Goal: Task Accomplishment & Management: Use online tool/utility

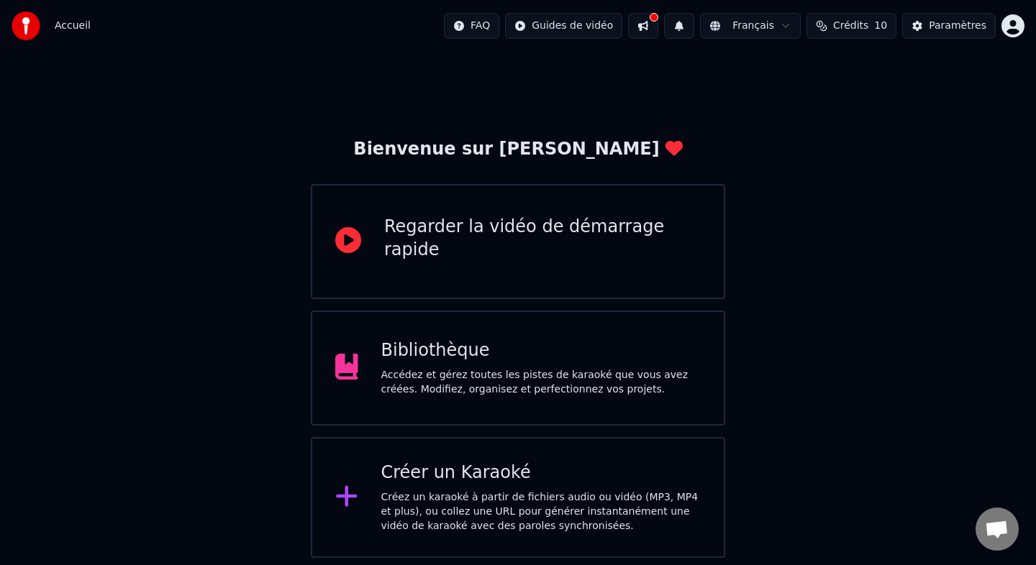
click at [509, 467] on div "Créer un Karaoké" at bounding box center [541, 473] width 320 height 23
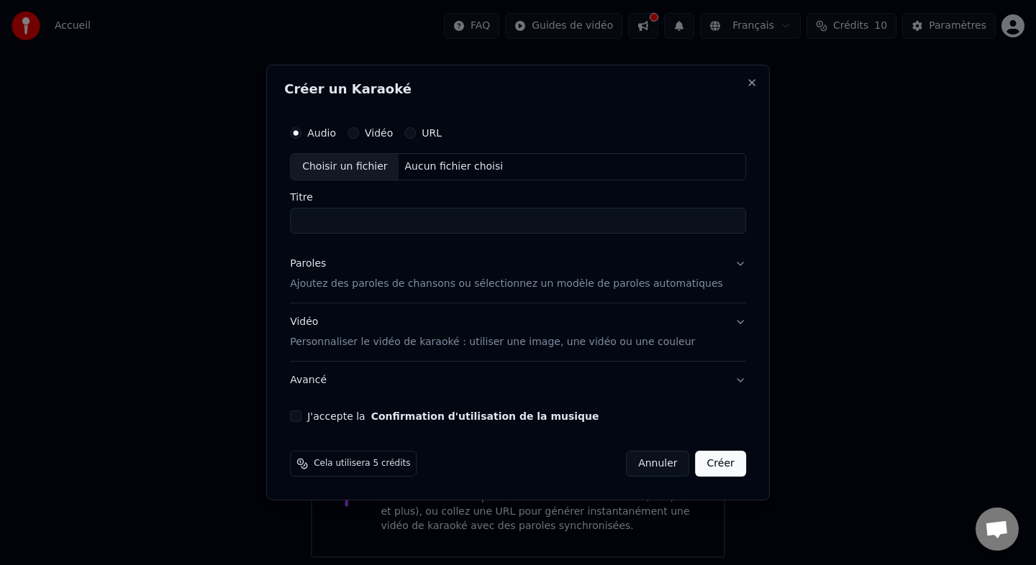
click at [373, 170] on div "Choisir un fichier" at bounding box center [345, 167] width 108 height 26
type input "**********"
click at [385, 281] on p "Ajoutez des paroles de chansons ou sélectionnez un modèle de paroles automatiqu…" at bounding box center [506, 284] width 433 height 14
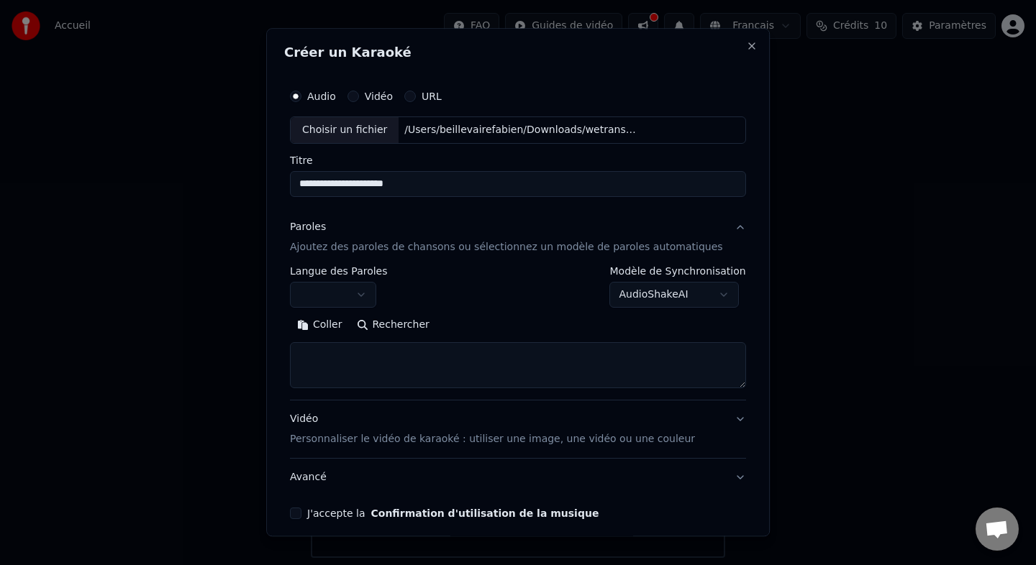
click at [381, 358] on textarea at bounding box center [518, 365] width 456 height 46
paste textarea "**********"
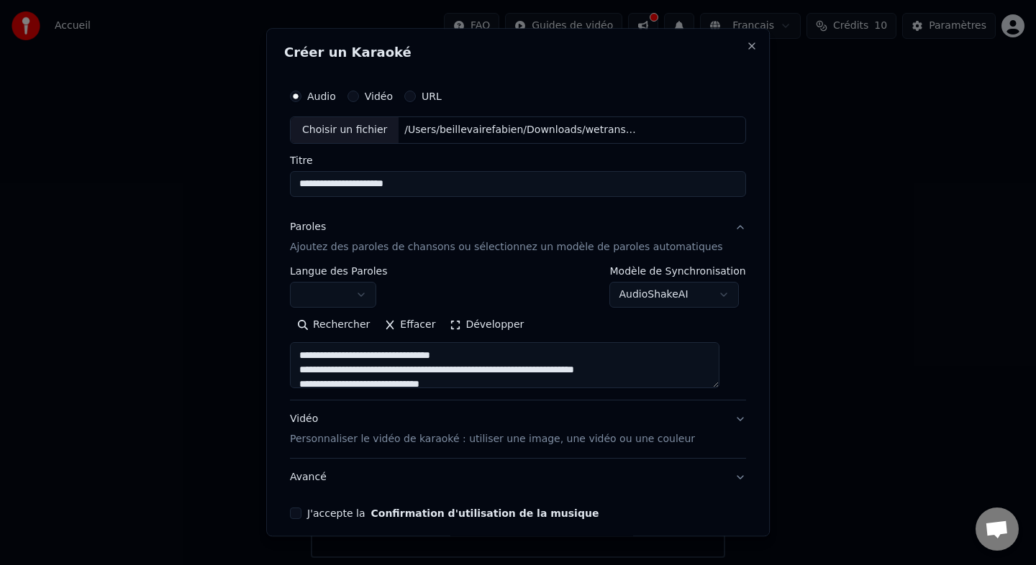
scroll to position [1082, 0]
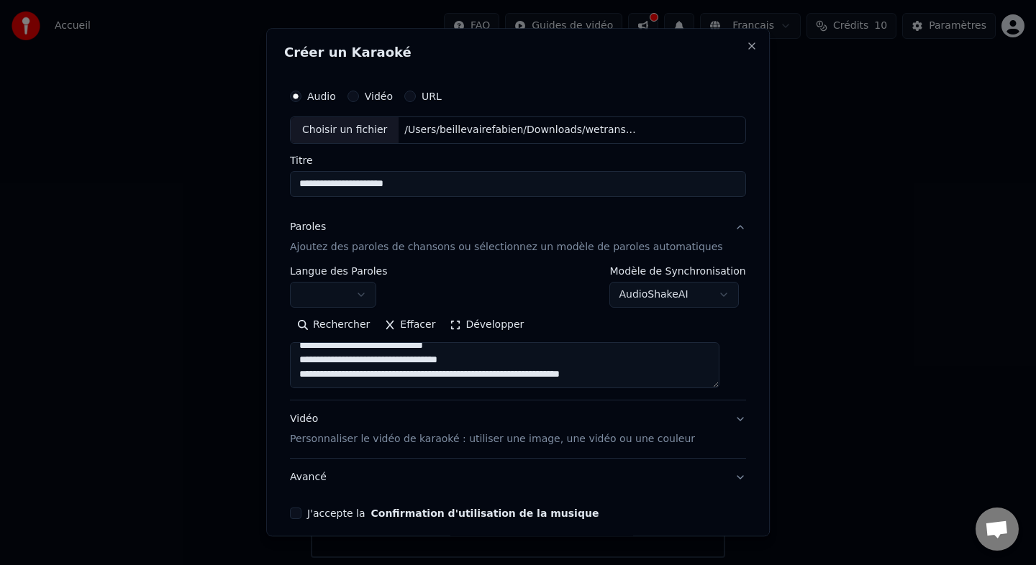
type textarea "**********"
click at [352, 307] on body "**********" at bounding box center [518, 279] width 1036 height 558
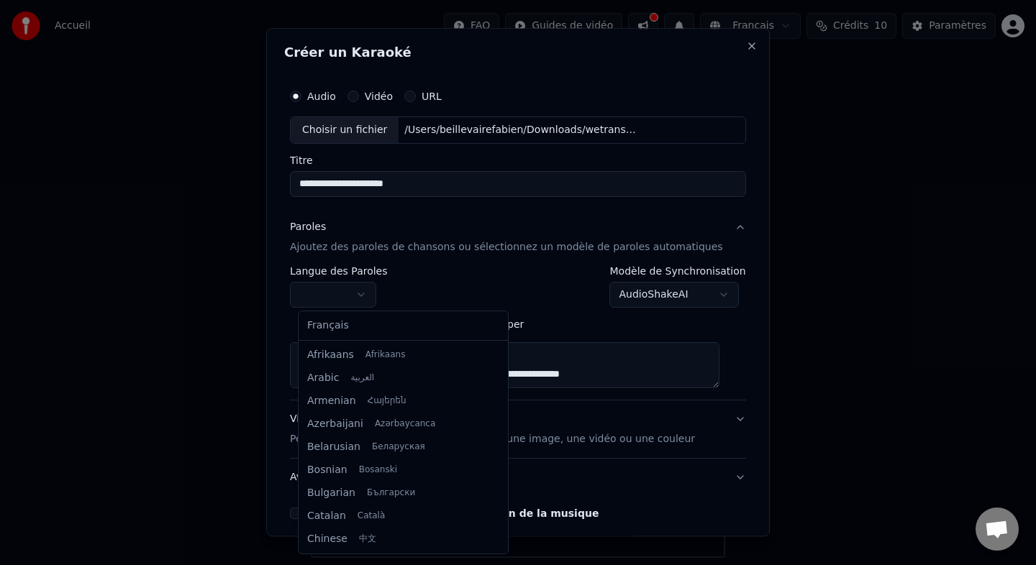
select select "**"
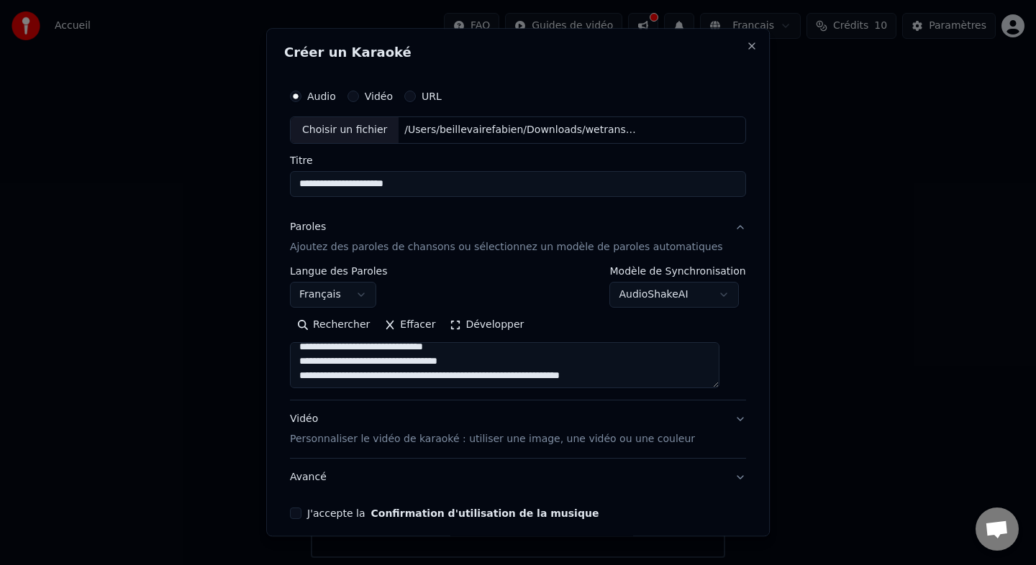
scroll to position [998, 0]
click at [380, 376] on textarea at bounding box center [504, 365] width 429 height 46
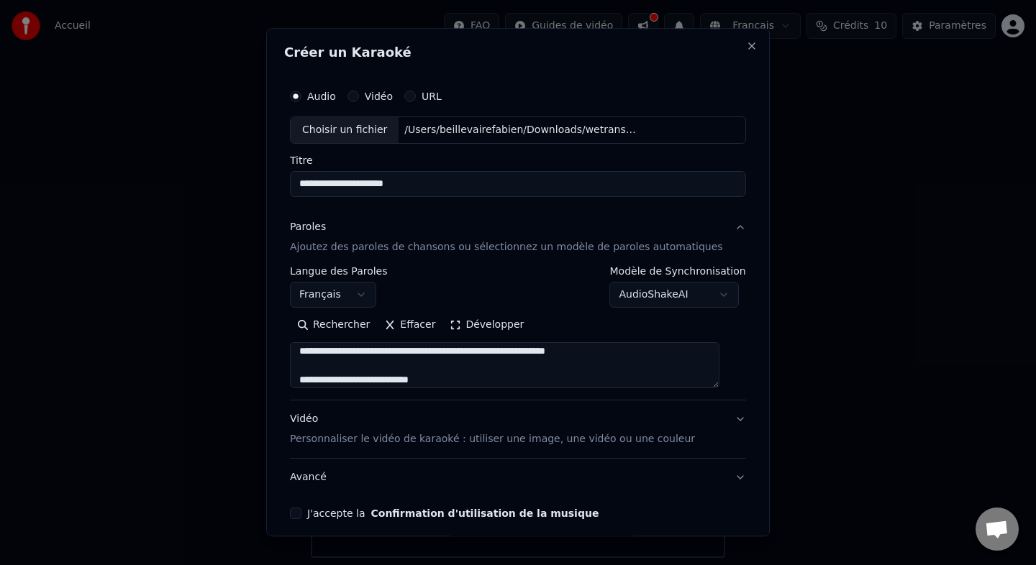
scroll to position [937, 0]
click at [395, 368] on textarea at bounding box center [504, 365] width 429 height 46
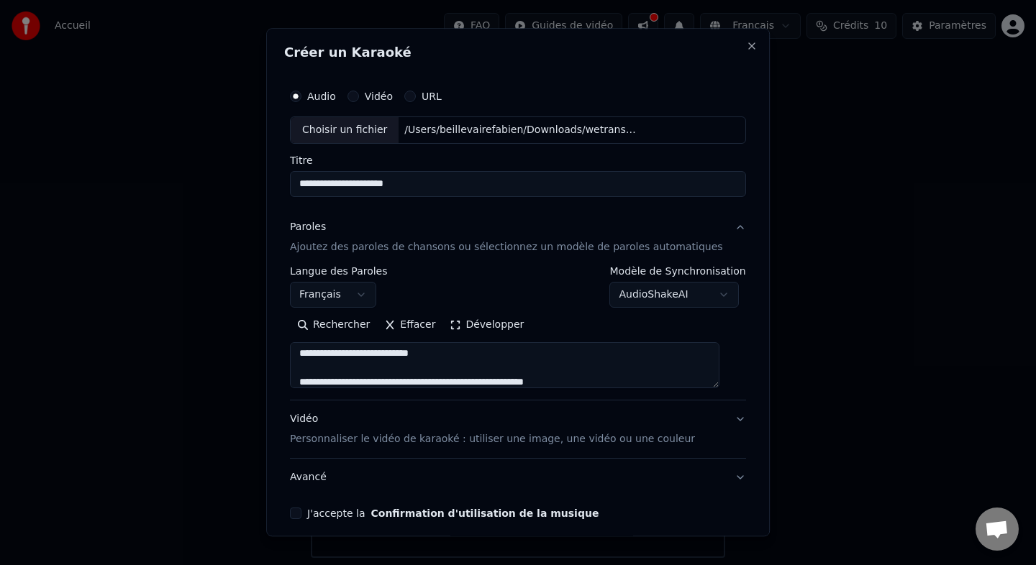
scroll to position [851, 0]
click at [396, 379] on textarea at bounding box center [504, 365] width 429 height 46
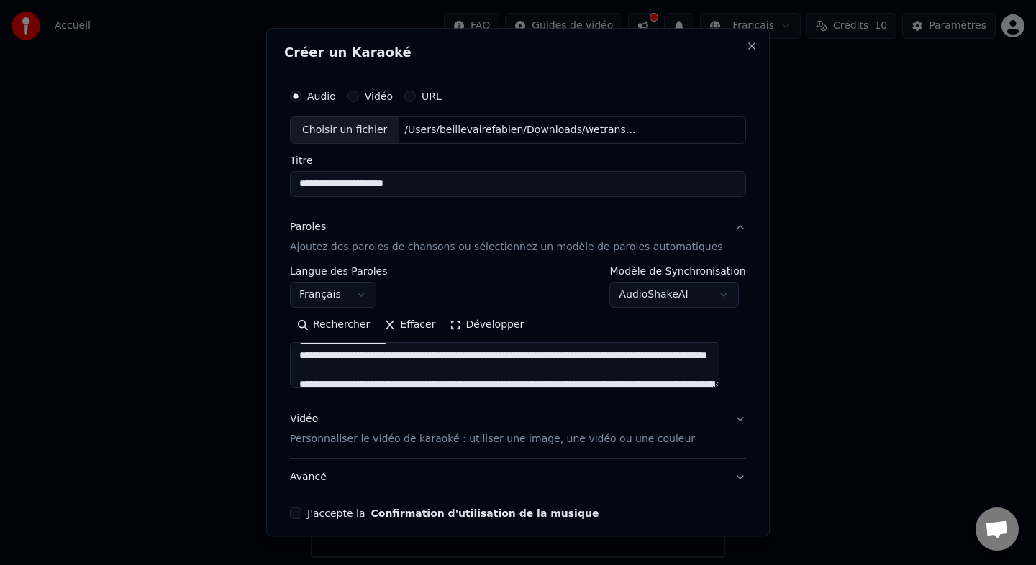
scroll to position [783, 0]
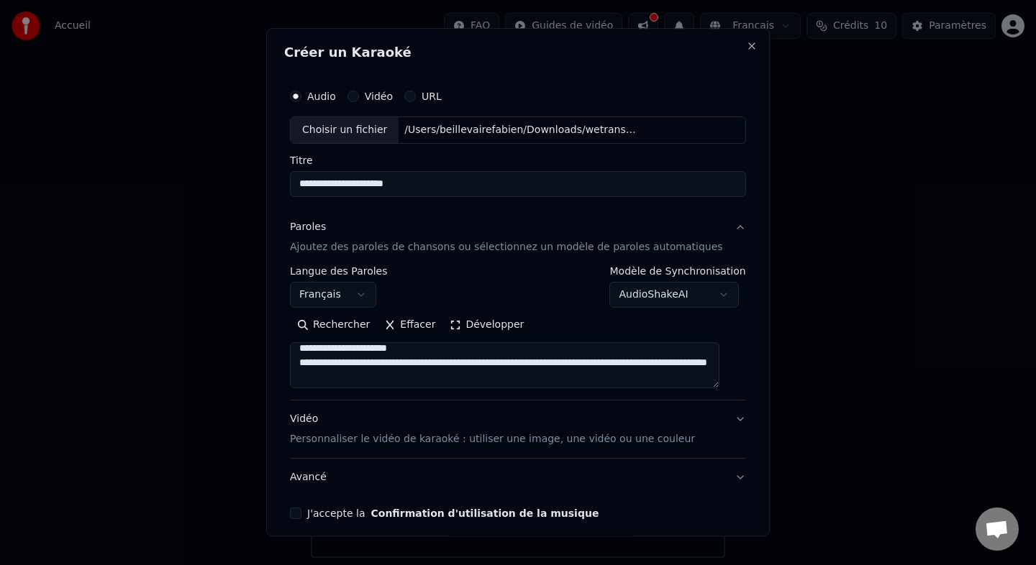
click at [387, 366] on textarea at bounding box center [504, 365] width 429 height 46
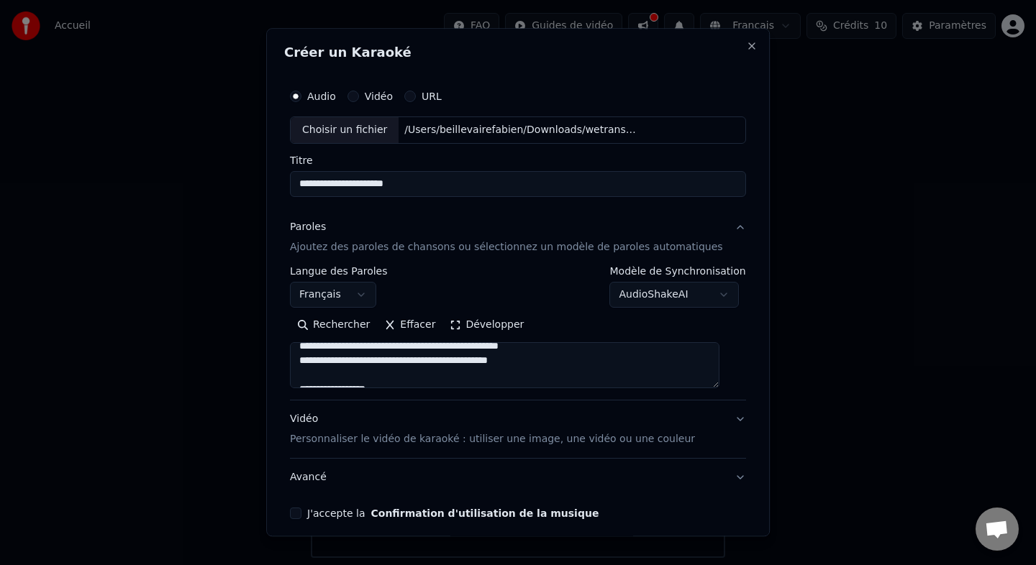
scroll to position [719, 0]
click at [391, 362] on textarea at bounding box center [504, 365] width 429 height 46
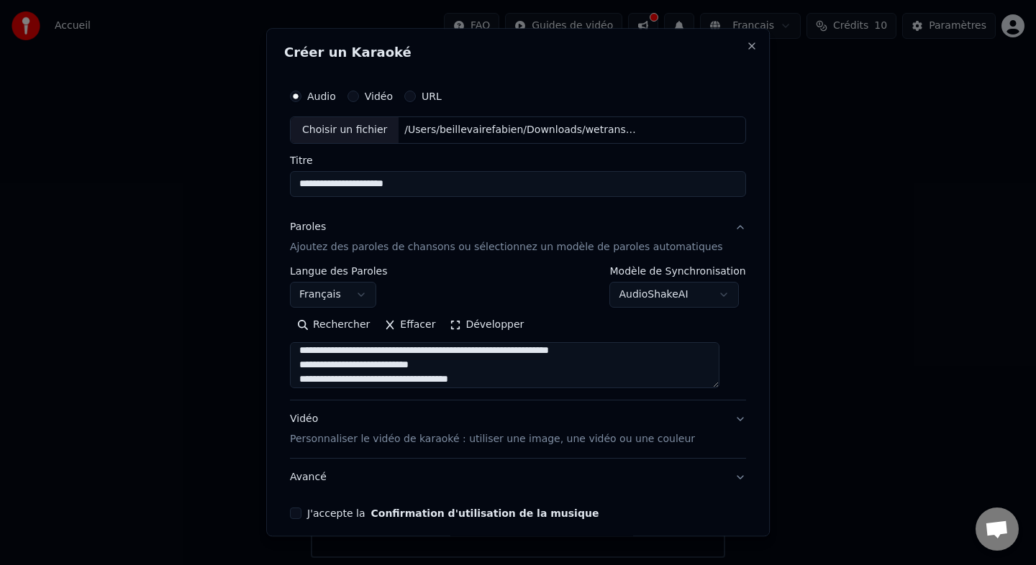
scroll to position [624, 0]
click at [391, 358] on textarea at bounding box center [504, 365] width 429 height 46
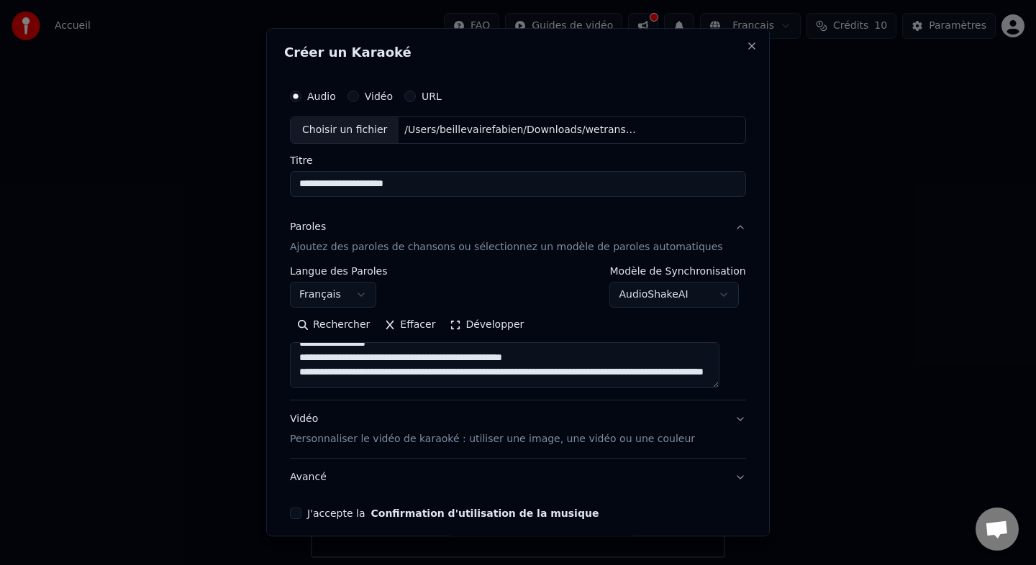
scroll to position [552, 0]
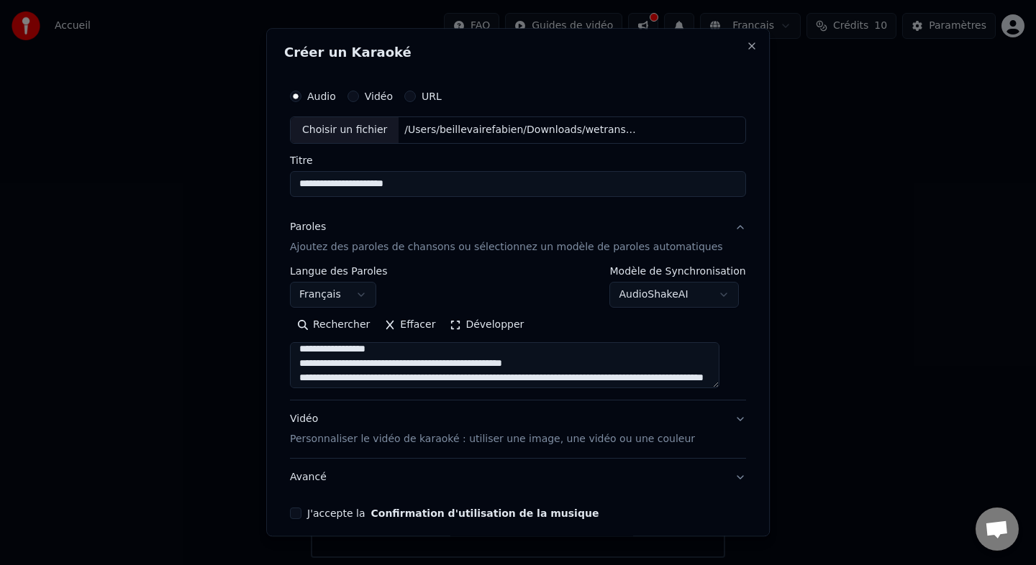
click at [385, 363] on textarea at bounding box center [504, 365] width 429 height 46
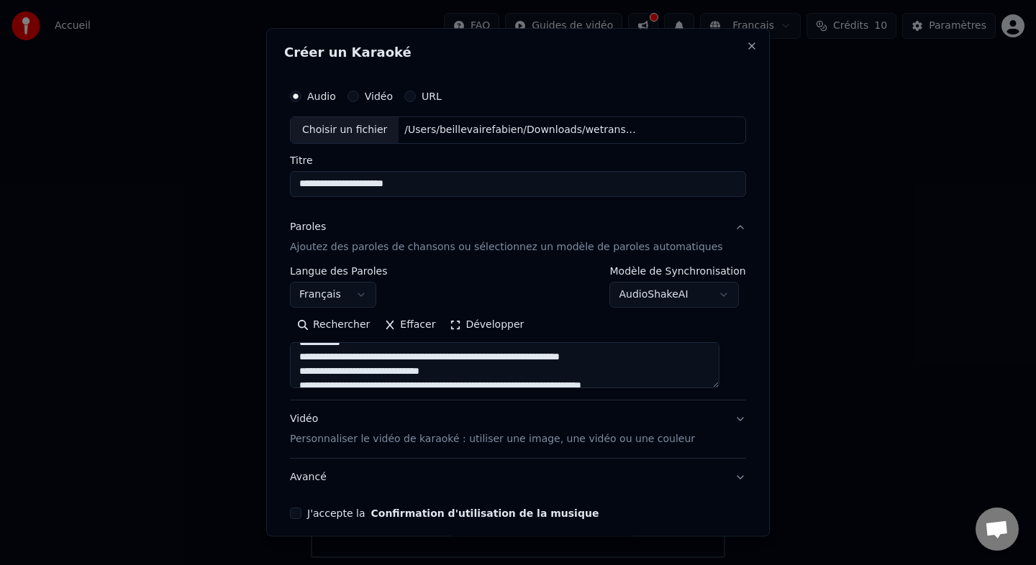
click at [371, 366] on textarea at bounding box center [504, 365] width 429 height 46
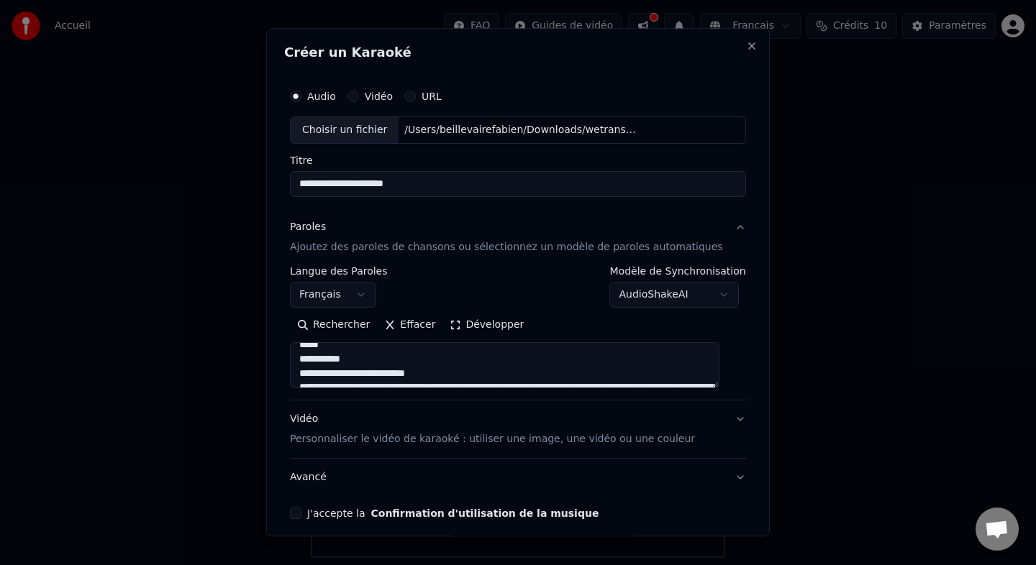
scroll to position [398, 0]
click at [371, 374] on textarea at bounding box center [504, 365] width 429 height 46
click at [367, 363] on textarea at bounding box center [504, 365] width 429 height 46
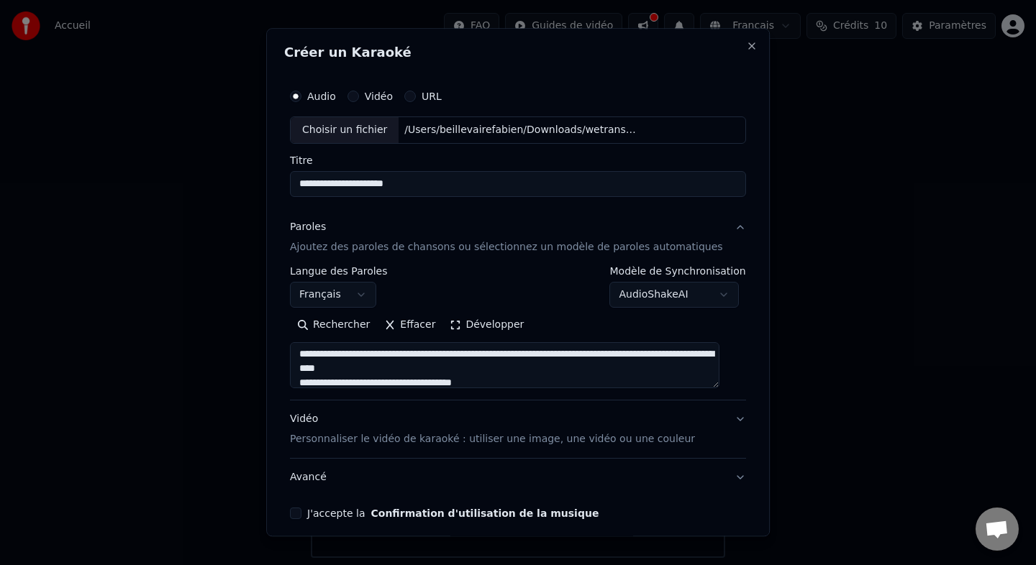
scroll to position [242, 0]
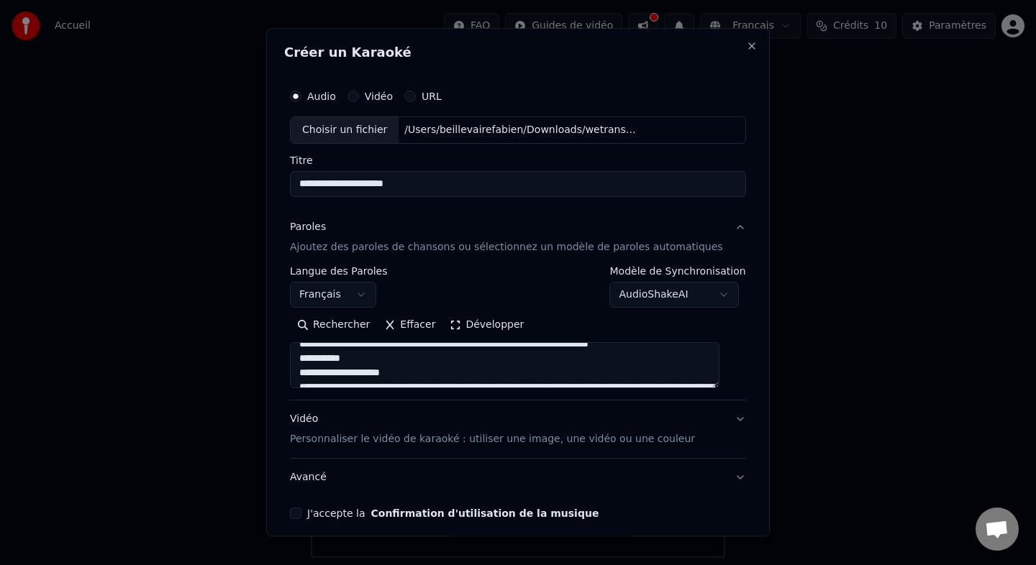
click at [376, 373] on textarea at bounding box center [504, 365] width 429 height 46
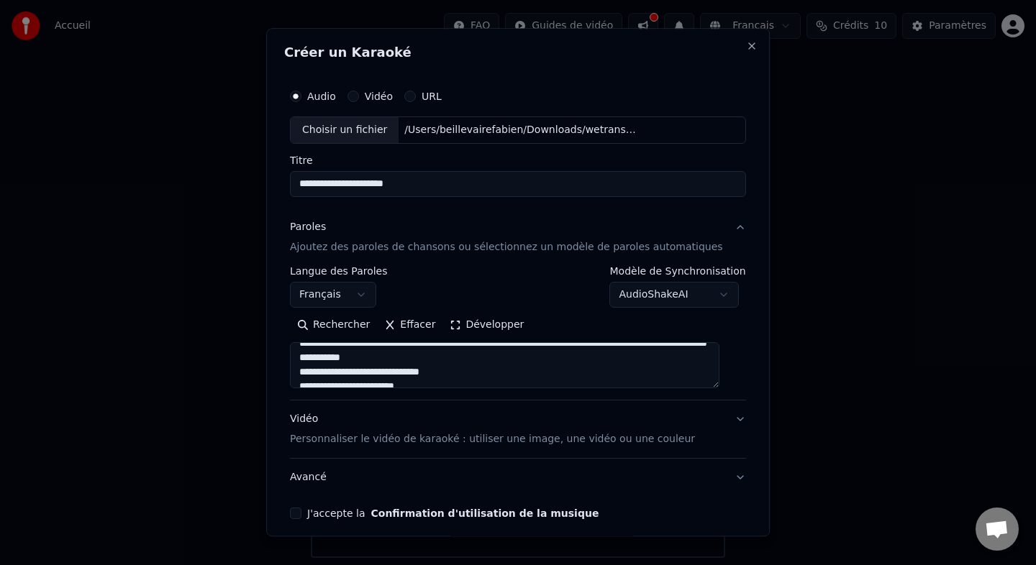
scroll to position [159, 0]
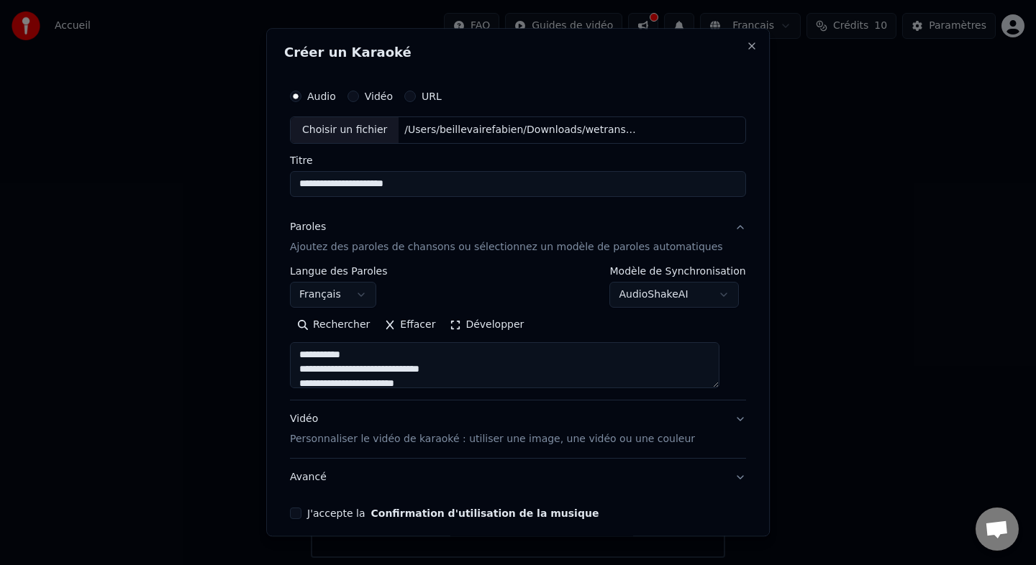
click at [399, 366] on textarea at bounding box center [504, 365] width 429 height 46
click at [373, 358] on textarea at bounding box center [504, 365] width 429 height 46
click at [371, 367] on textarea at bounding box center [504, 365] width 429 height 46
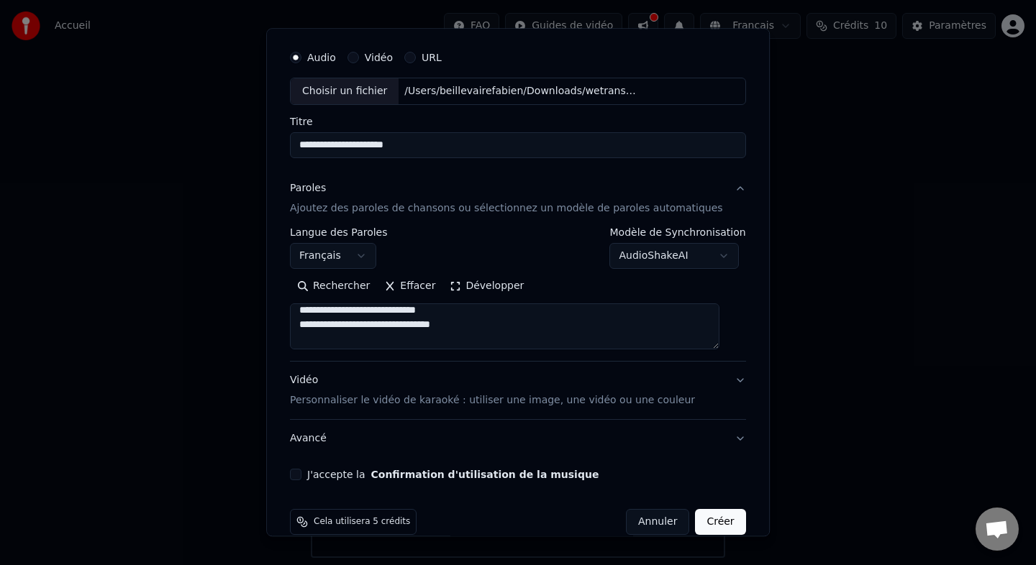
scroll to position [61, 0]
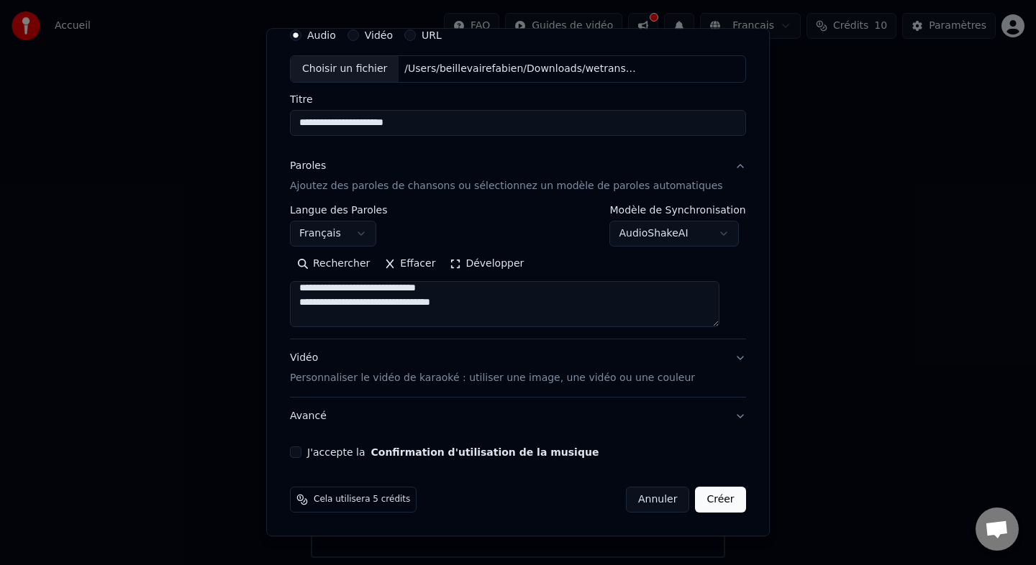
type textarea "**********"
click at [481, 370] on div "Vidéo Personnaliser le vidéo de karaoké : utiliser une image, une vidéo ou une …" at bounding box center [492, 368] width 405 height 35
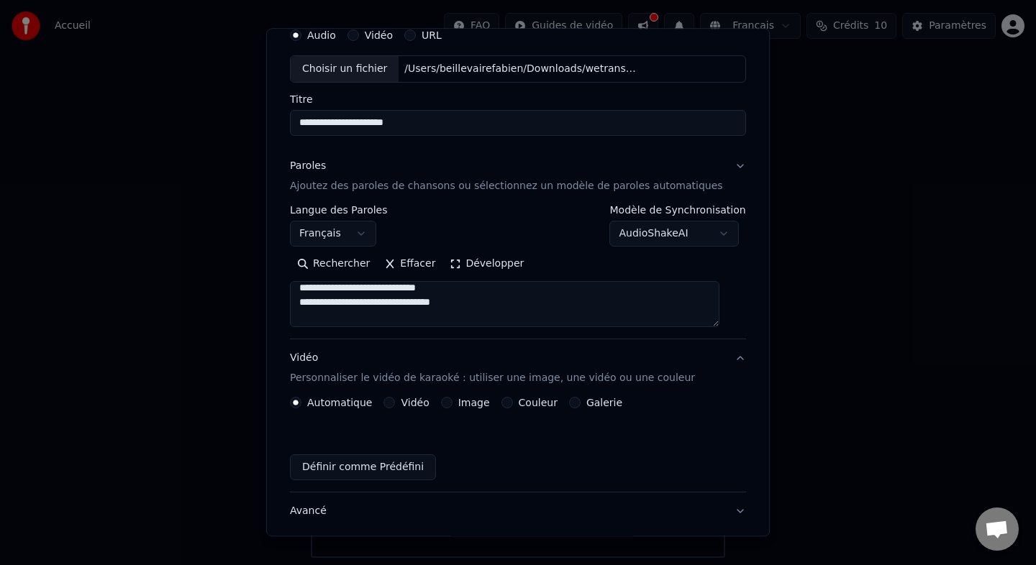
scroll to position [22, 0]
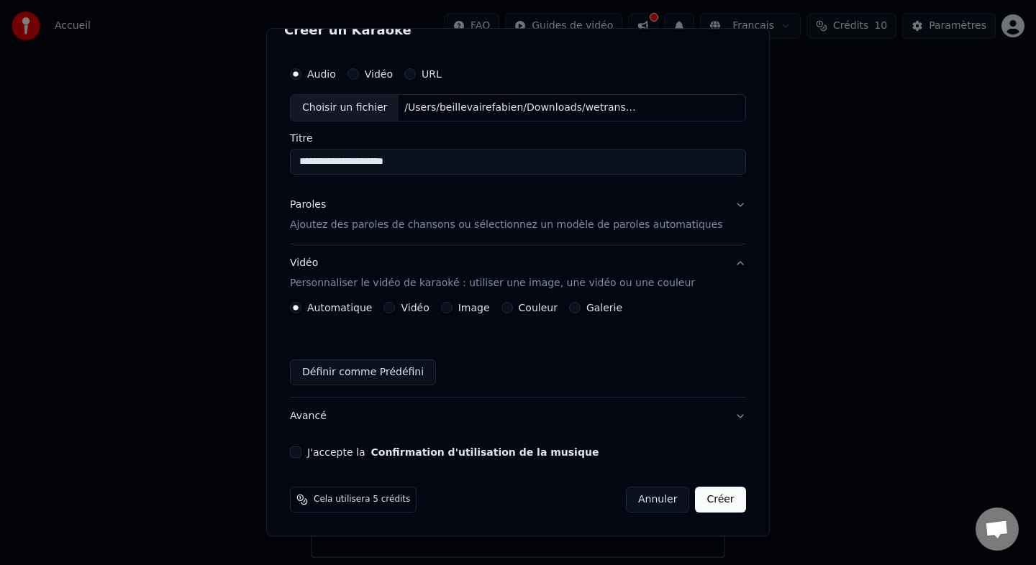
click at [486, 218] on p "Ajoutez des paroles de chansons ou sélectionnez un modèle de paroles automatiqu…" at bounding box center [506, 225] width 433 height 14
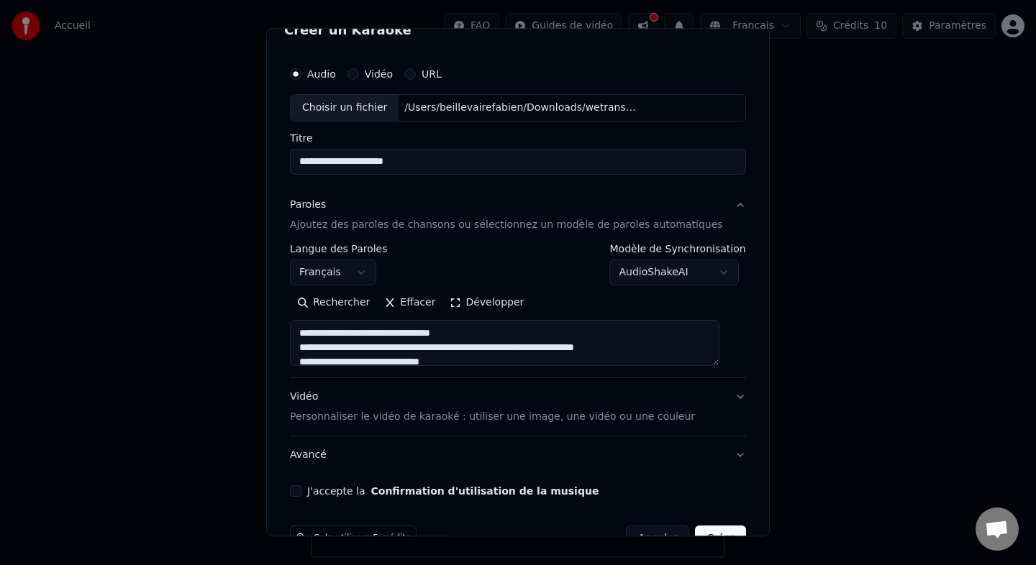
click at [468, 410] on p "Personnaliser le vidéo de karaoké : utiliser une image, une vidéo ou une couleur" at bounding box center [492, 417] width 405 height 14
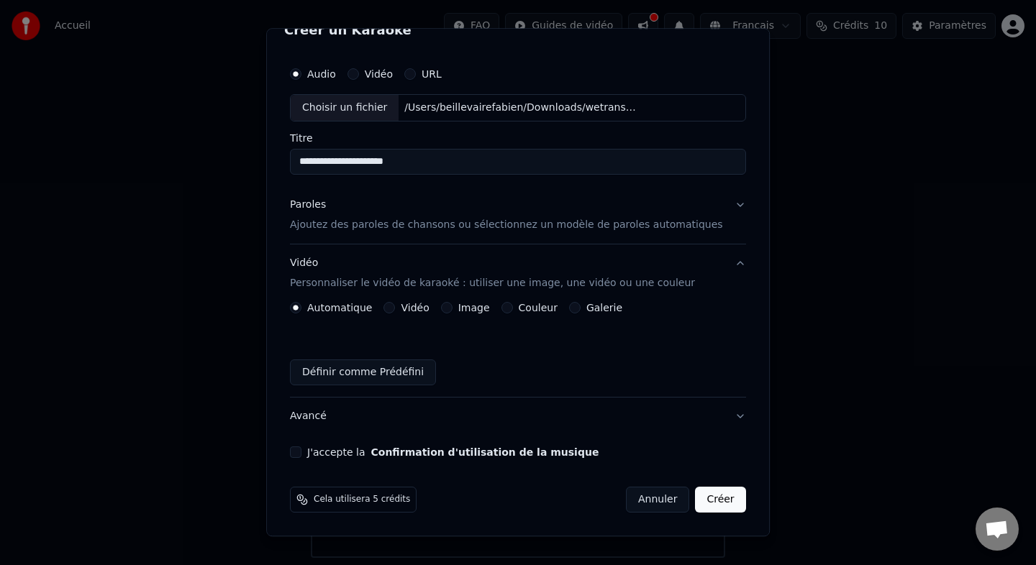
click at [478, 311] on label "Image" at bounding box center [474, 308] width 32 height 10
click at [452, 311] on button "Image" at bounding box center [447, 308] width 12 height 12
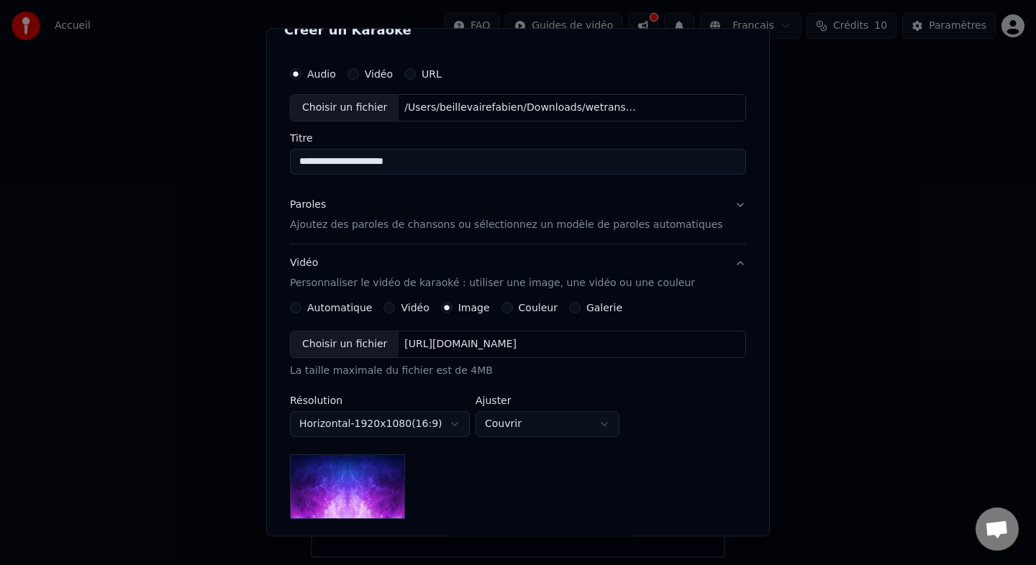
click at [470, 340] on div "[URL][DOMAIN_NAME]" at bounding box center [461, 344] width 124 height 14
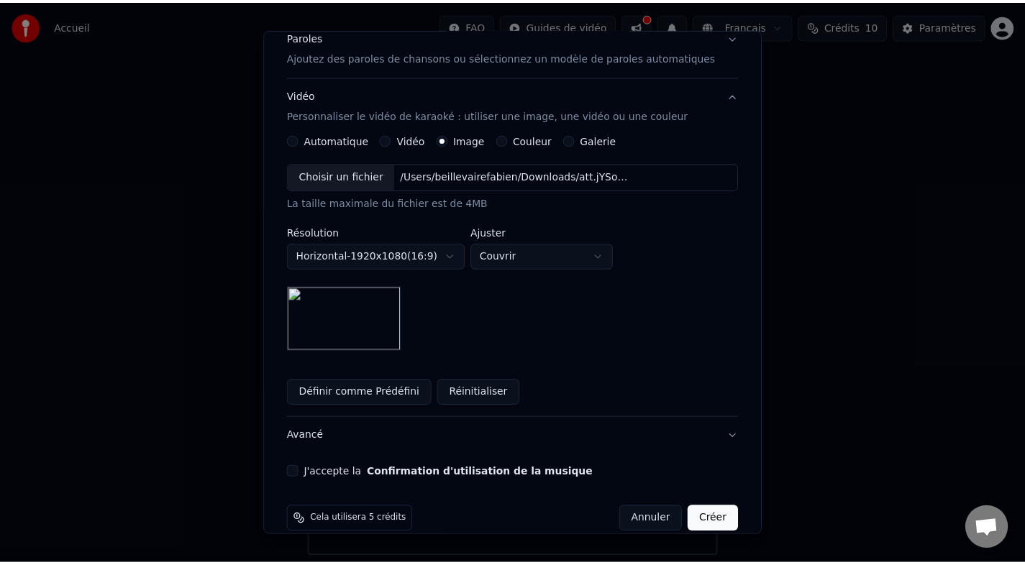
scroll to position [211, 0]
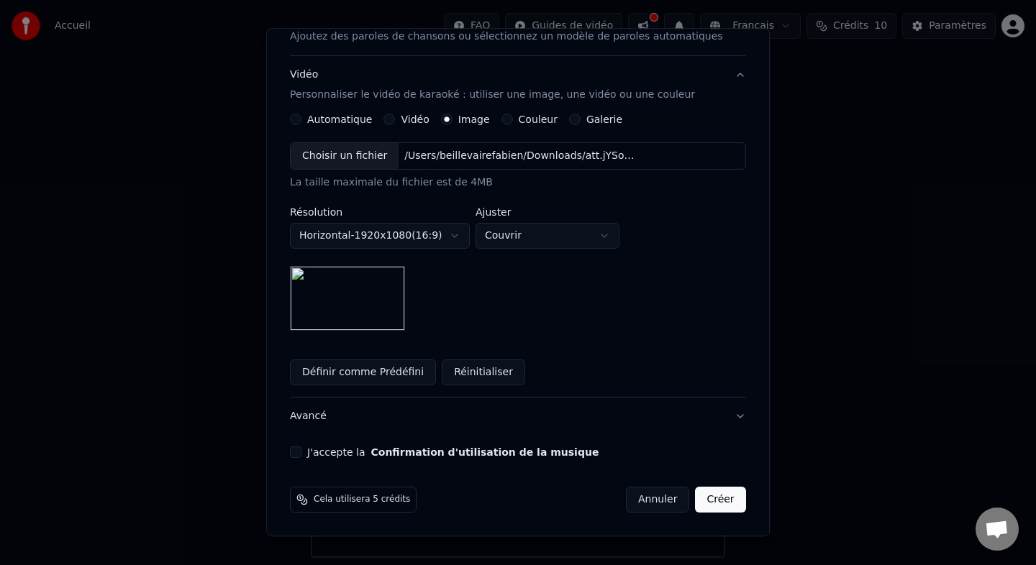
click at [544, 450] on button "Confirmation d'utilisation de la musique" at bounding box center [485, 452] width 228 height 10
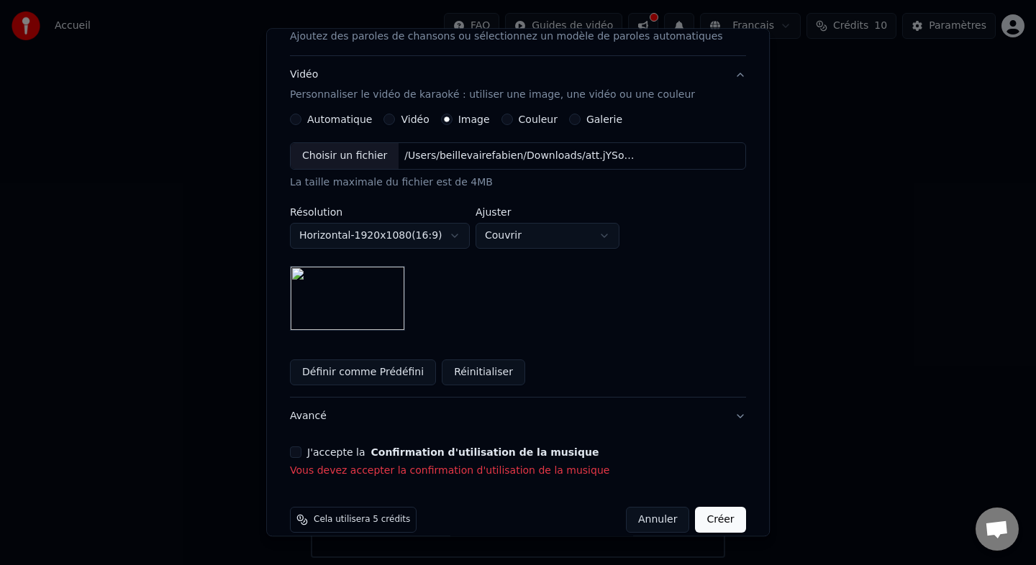
click at [304, 439] on div "**********" at bounding box center [518, 174] width 468 height 619
click at [301, 450] on button "J'accepte la Confirmation d'utilisation de la musique" at bounding box center [296, 453] width 12 height 12
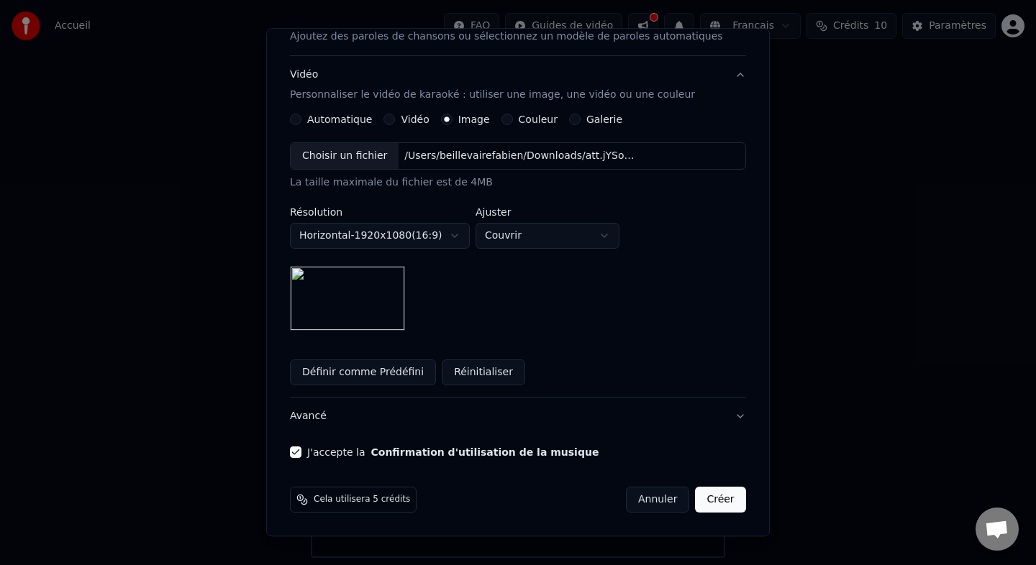
click at [706, 506] on button "Créer" at bounding box center [721, 500] width 50 height 26
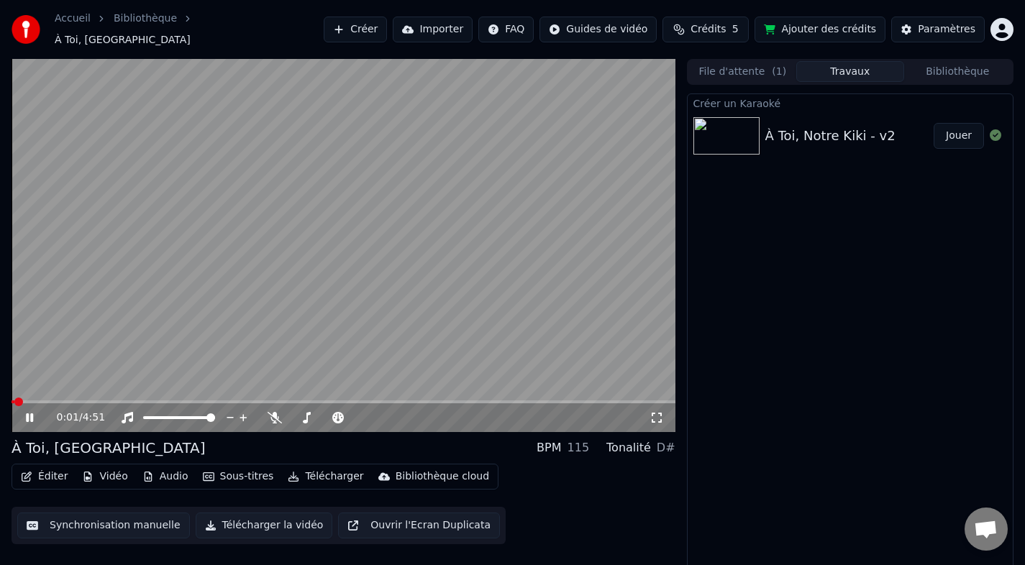
click at [32, 414] on icon at bounding box center [29, 418] width 7 height 9
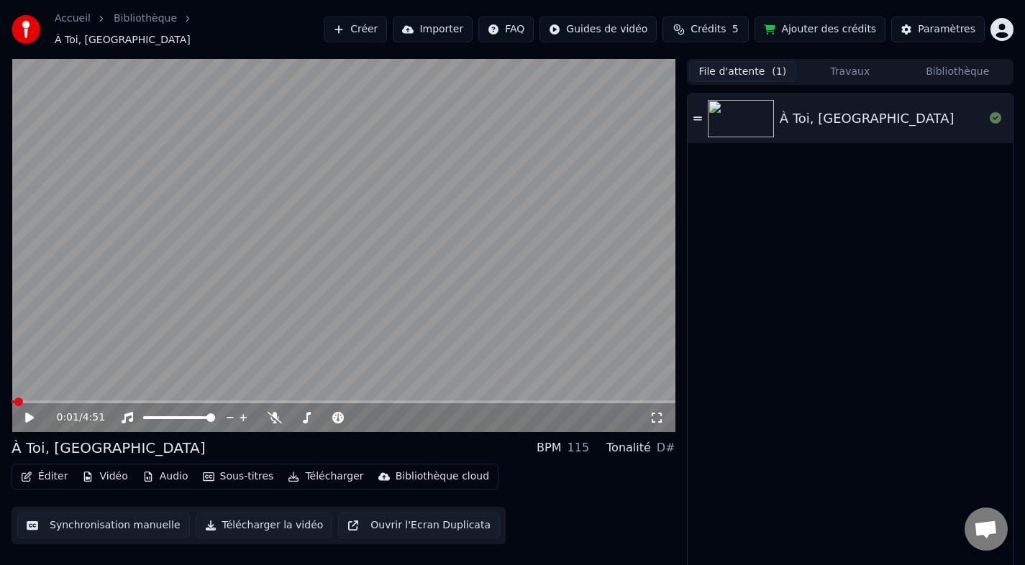
click at [771, 61] on button "File d'attente ( 1 )" at bounding box center [742, 71] width 107 height 21
click at [704, 107] on div "À Toi, [GEOGRAPHIC_DATA]" at bounding box center [850, 118] width 325 height 49
click at [29, 417] on div "0:02 / 4:51" at bounding box center [343, 418] width 652 height 14
click at [28, 414] on icon at bounding box center [29, 418] width 7 height 9
click at [153, 26] on link "Bibliothèque" at bounding box center [145, 19] width 63 height 14
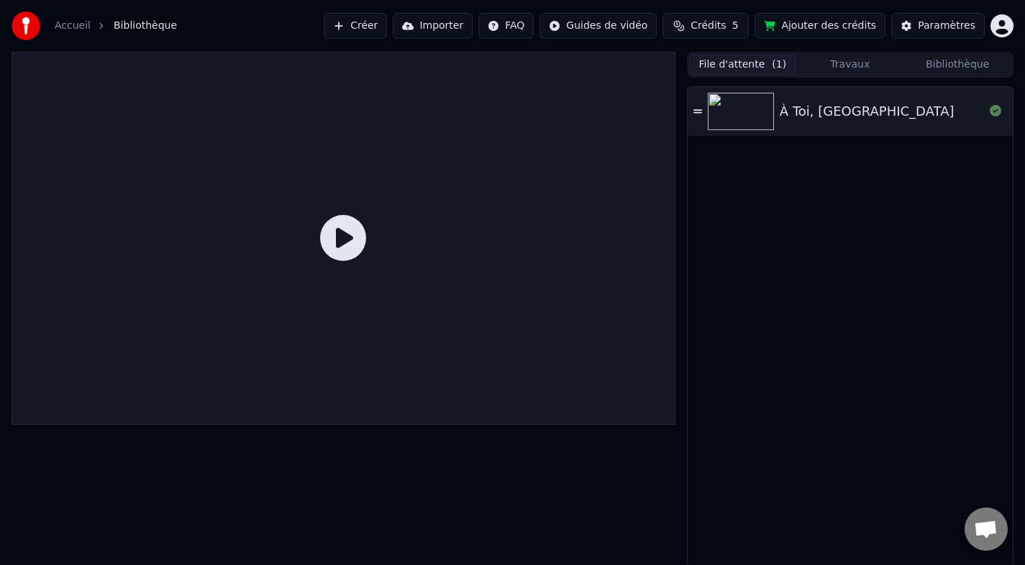
click at [726, 22] on span "Crédits" at bounding box center [708, 26] width 35 height 14
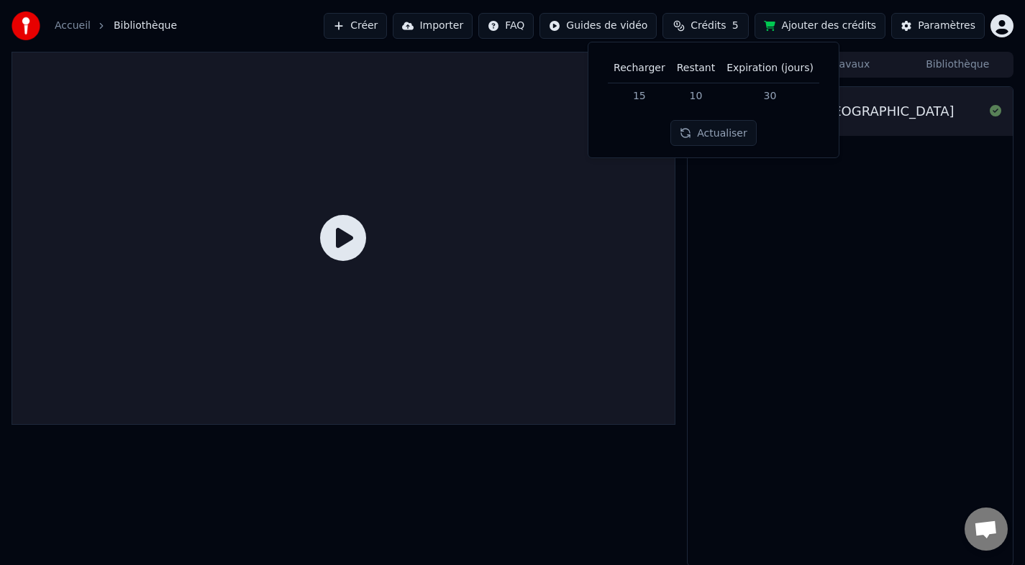
click at [718, 24] on span "Crédits" at bounding box center [708, 26] width 35 height 14
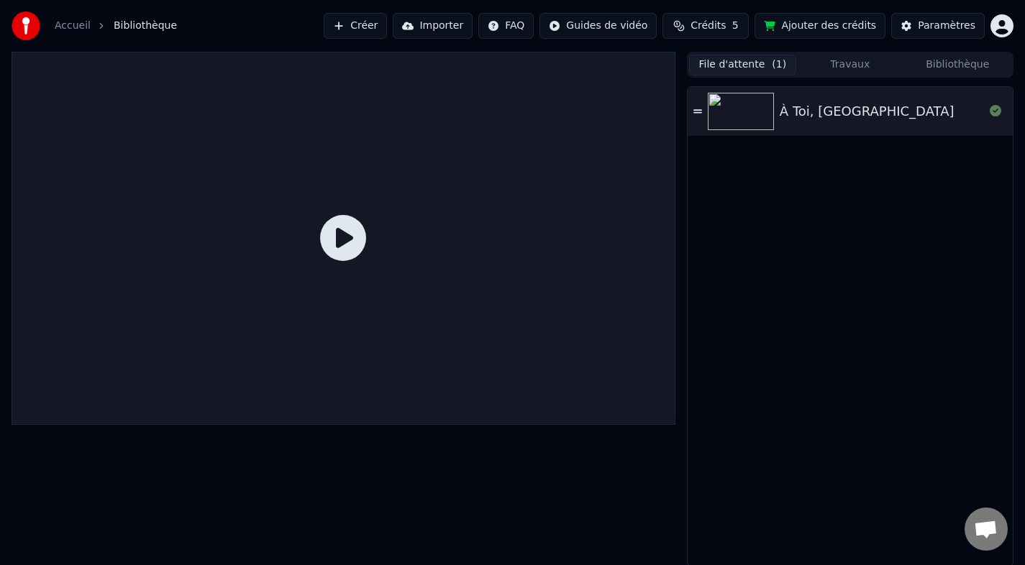
click at [946, 65] on button "Bibliothèque" at bounding box center [957, 65] width 107 height 21
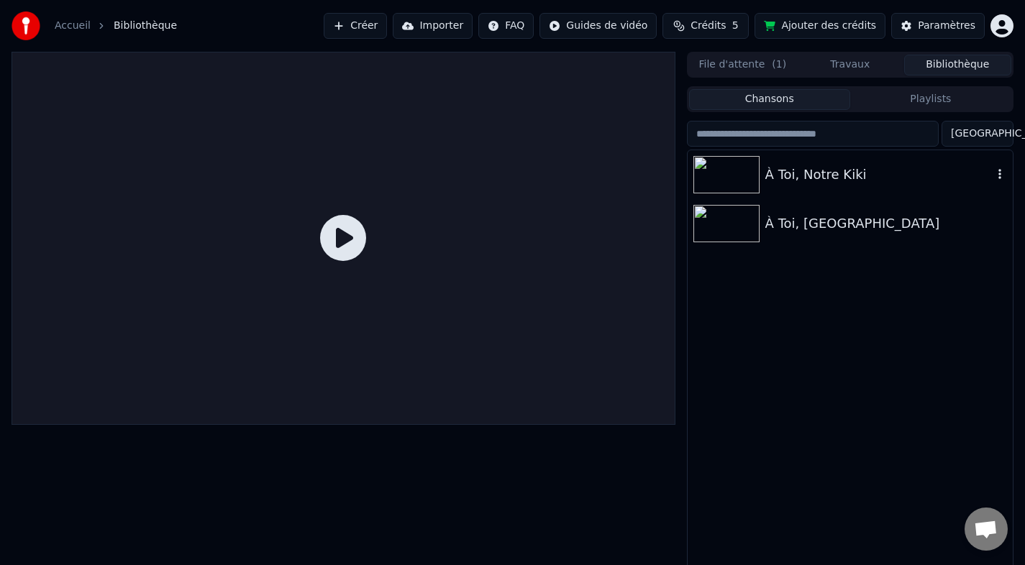
click at [788, 163] on div "À Toi, Notre Kiki" at bounding box center [850, 174] width 325 height 49
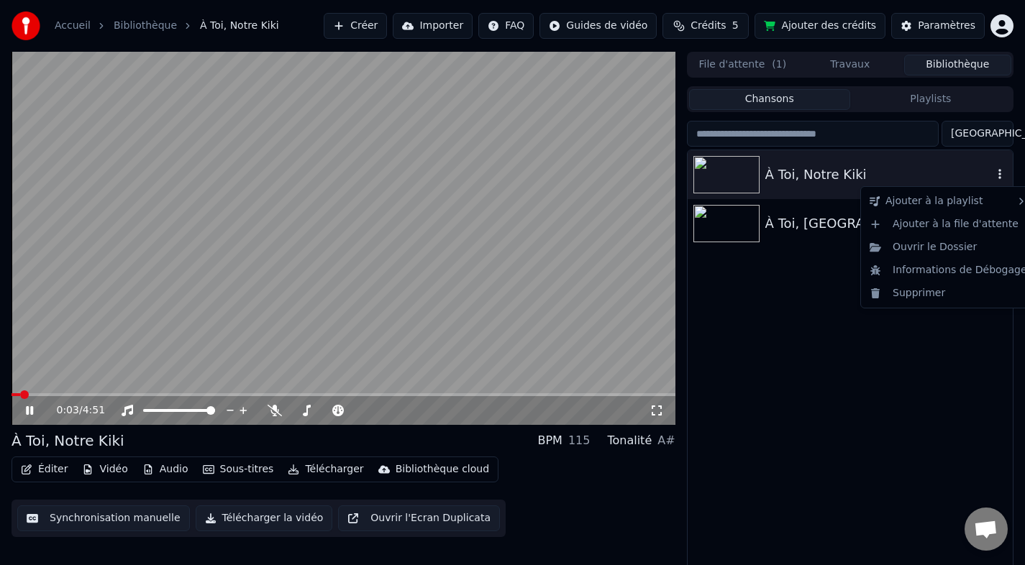
click at [998, 174] on icon "button" at bounding box center [1000, 174] width 14 height 12
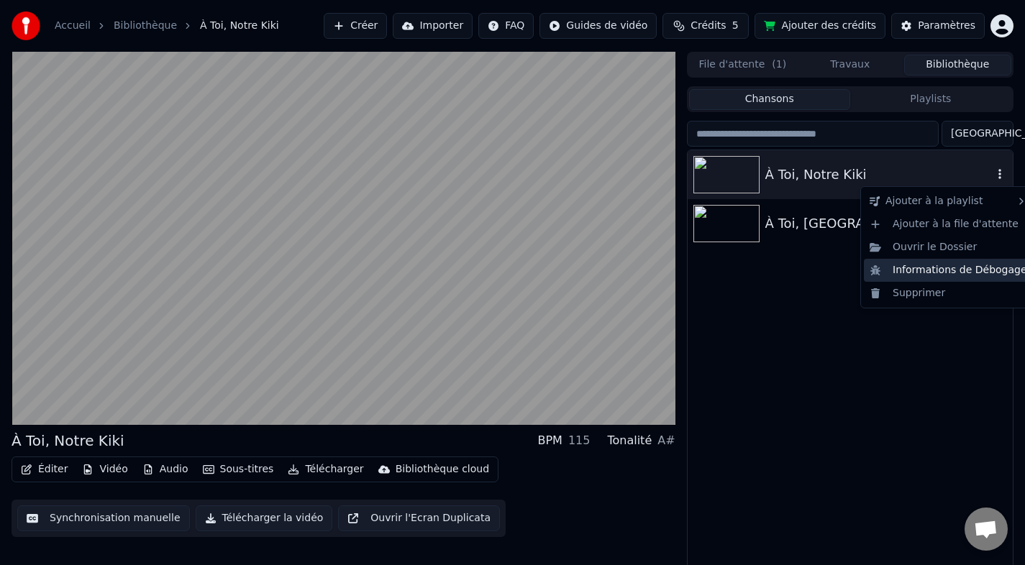
click at [958, 265] on div "Informations de Débogage" at bounding box center [948, 270] width 169 height 23
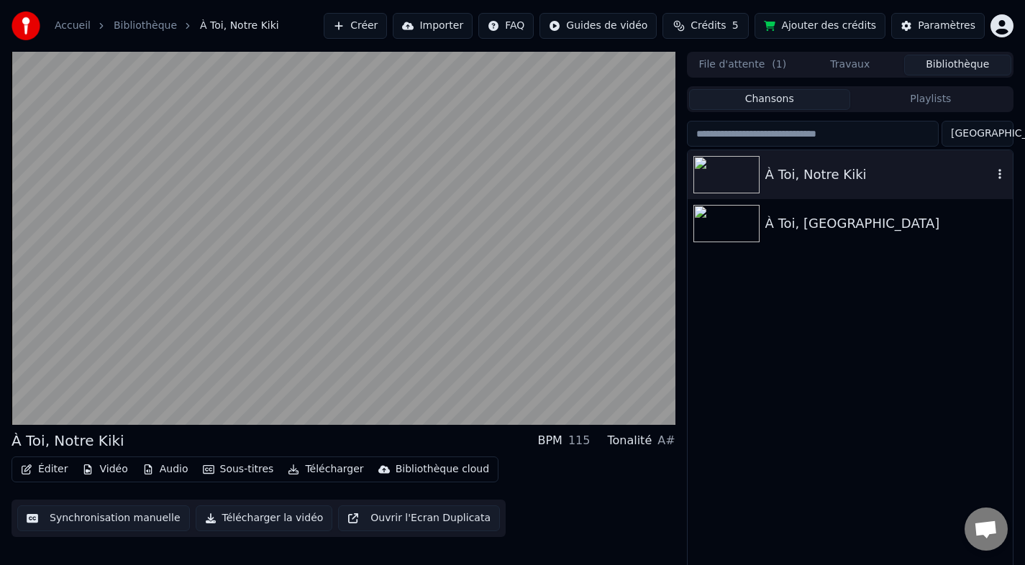
click at [742, 66] on button "File d'attente ( 1 )" at bounding box center [742, 65] width 107 height 21
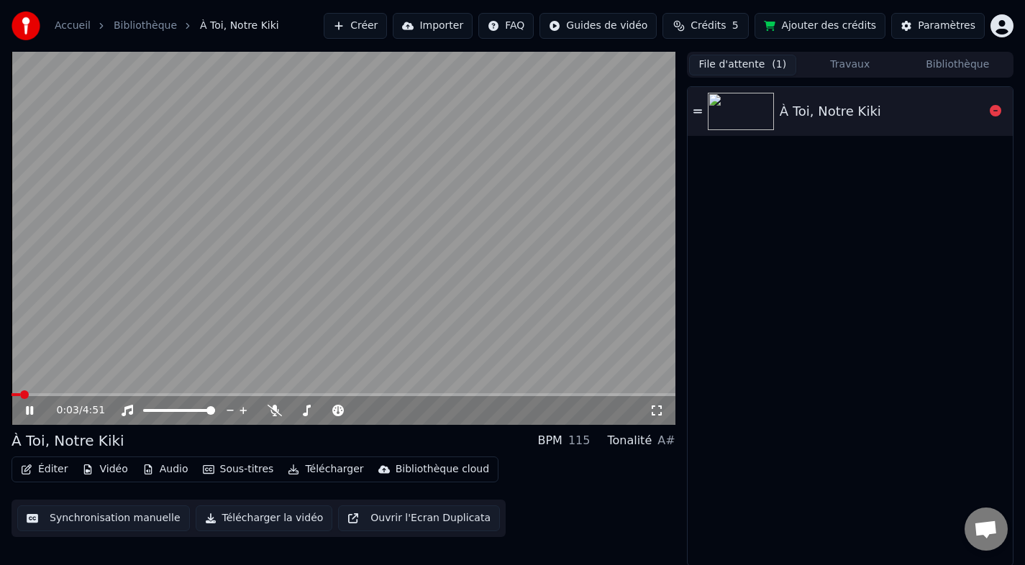
click at [788, 106] on div "À Toi, Notre Kiki" at bounding box center [830, 111] width 101 height 20
click at [699, 108] on icon at bounding box center [697, 111] width 9 height 10
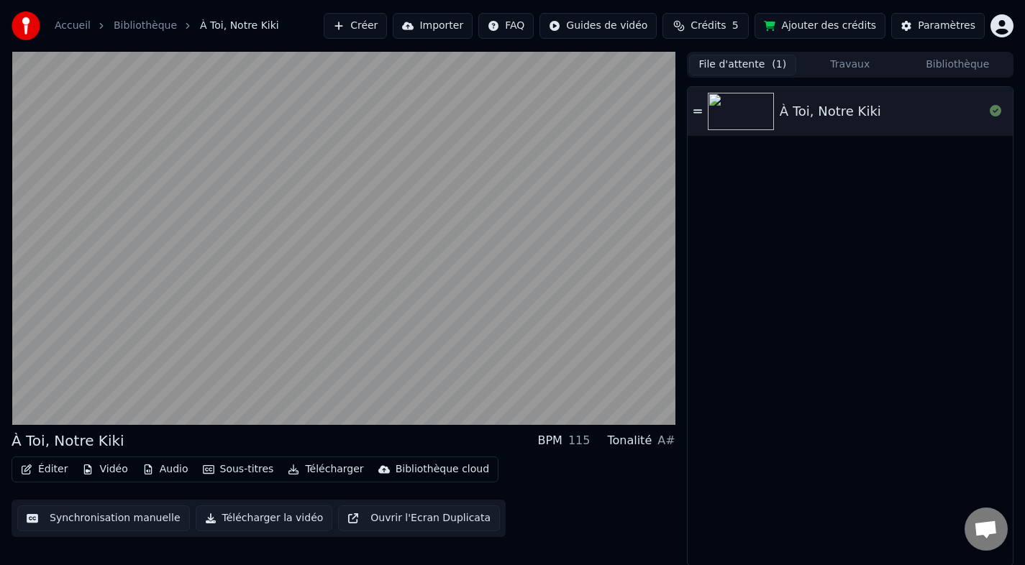
click at [738, 56] on button "File d'attente ( 1 )" at bounding box center [742, 65] width 107 height 21
click at [738, 63] on button "File d'attente ( 1 )" at bounding box center [742, 65] width 107 height 21
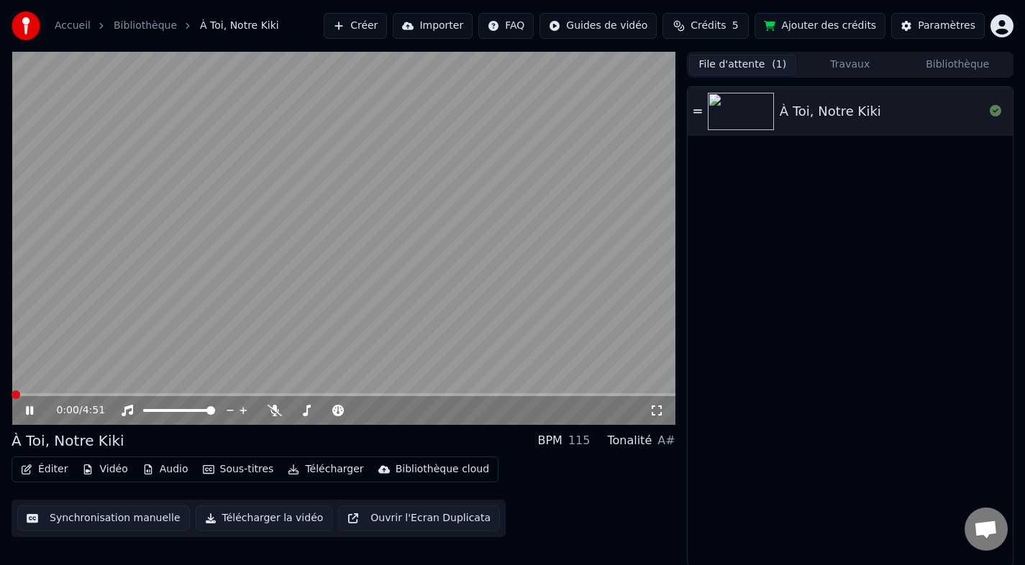
scroll to position [1, 0]
click at [689, 53] on button "File d'attente ( 1 )" at bounding box center [742, 63] width 107 height 21
click at [119, 522] on button "Synchronisation manuelle" at bounding box center [103, 517] width 173 height 26
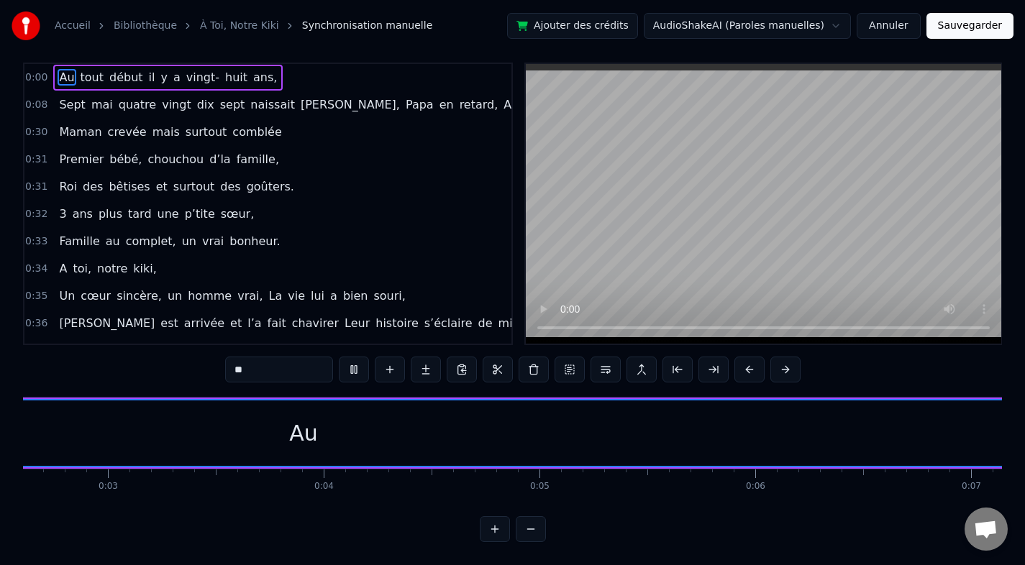
scroll to position [0, 100]
click at [829, 25] on html "Accueil Bibliothèque À [GEOGRAPHIC_DATA], Notre Kiki Synchronisation manuelle A…" at bounding box center [512, 277] width 1025 height 578
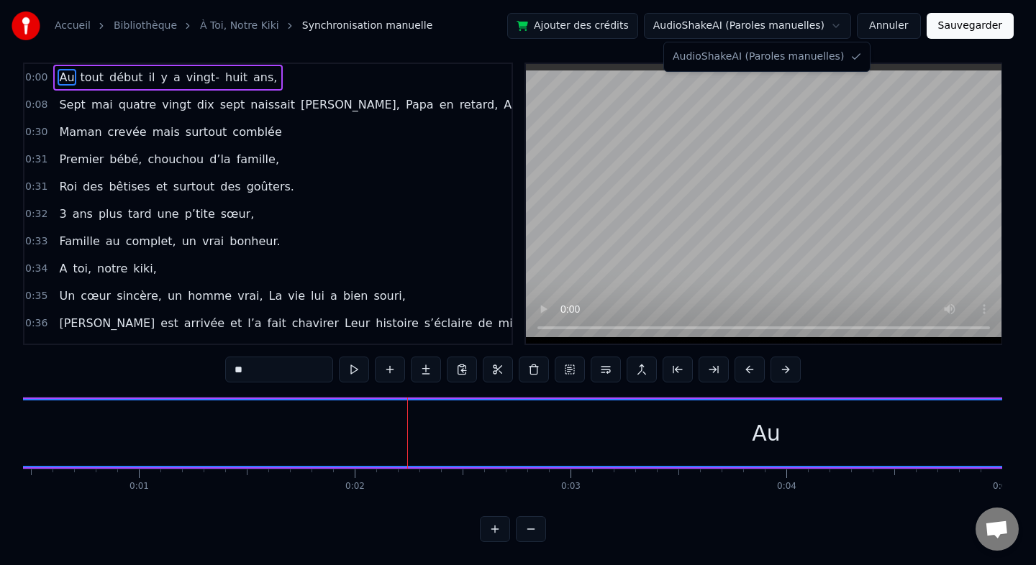
click at [896, 32] on html "Accueil Bibliothèque À [GEOGRAPHIC_DATA], Notre Kiki Synchronisation manuelle A…" at bounding box center [518, 277] width 1036 height 578
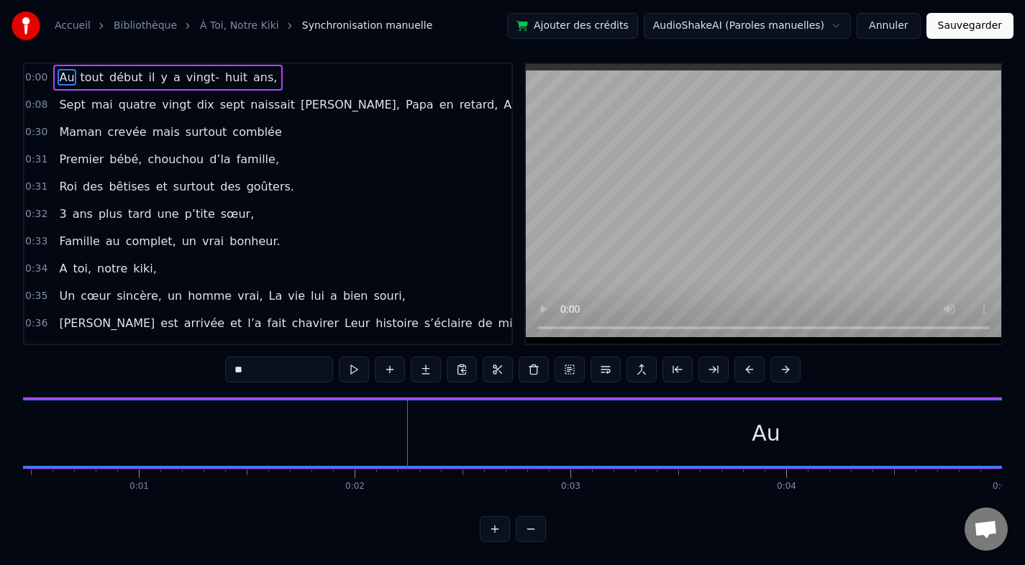
click at [896, 32] on button "Annuler" at bounding box center [888, 26] width 63 height 26
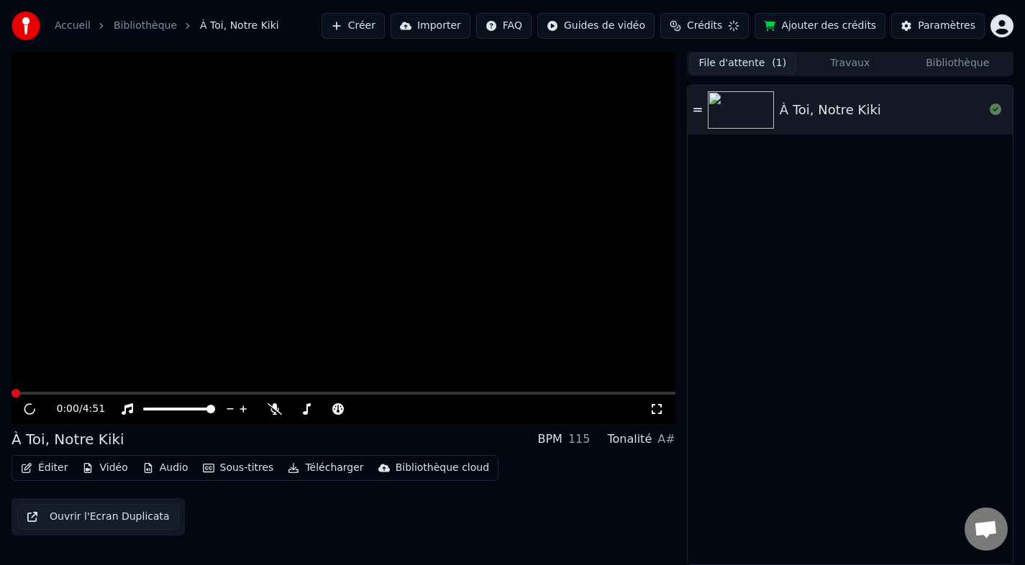
scroll to position [1, 0]
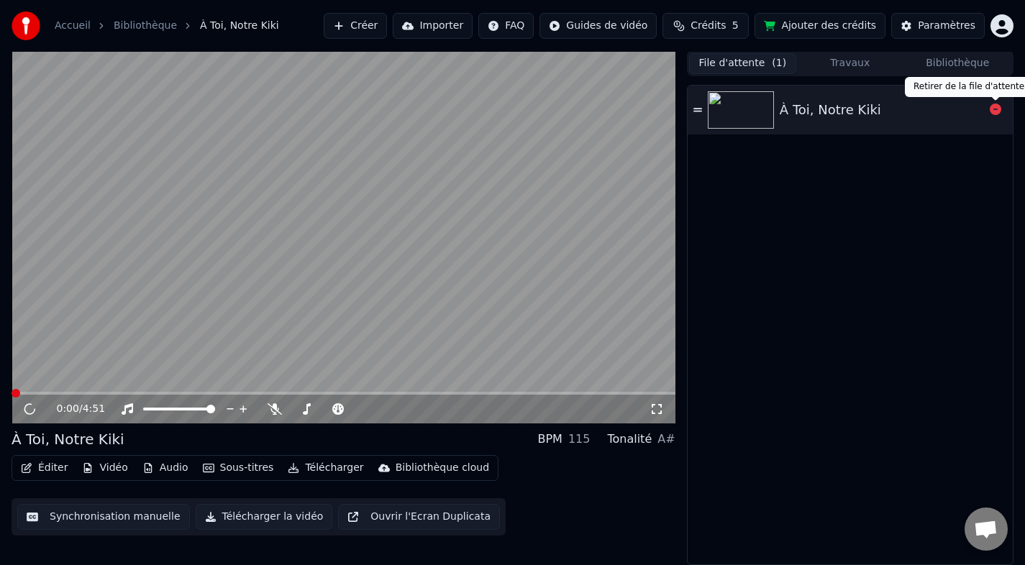
click at [994, 114] on icon at bounding box center [996, 110] width 12 height 12
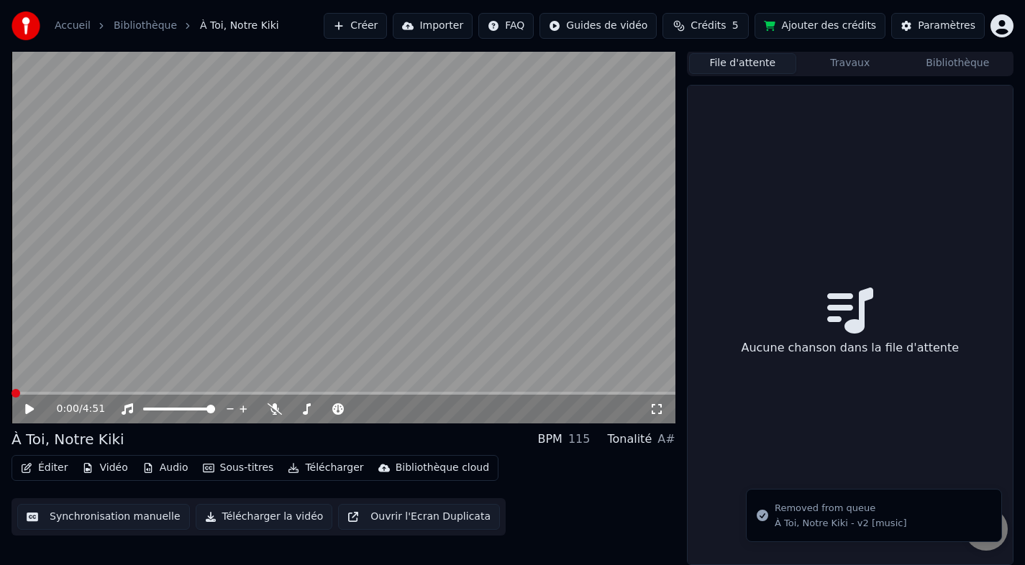
click at [127, 29] on link "Bibliothèque" at bounding box center [145, 26] width 63 height 14
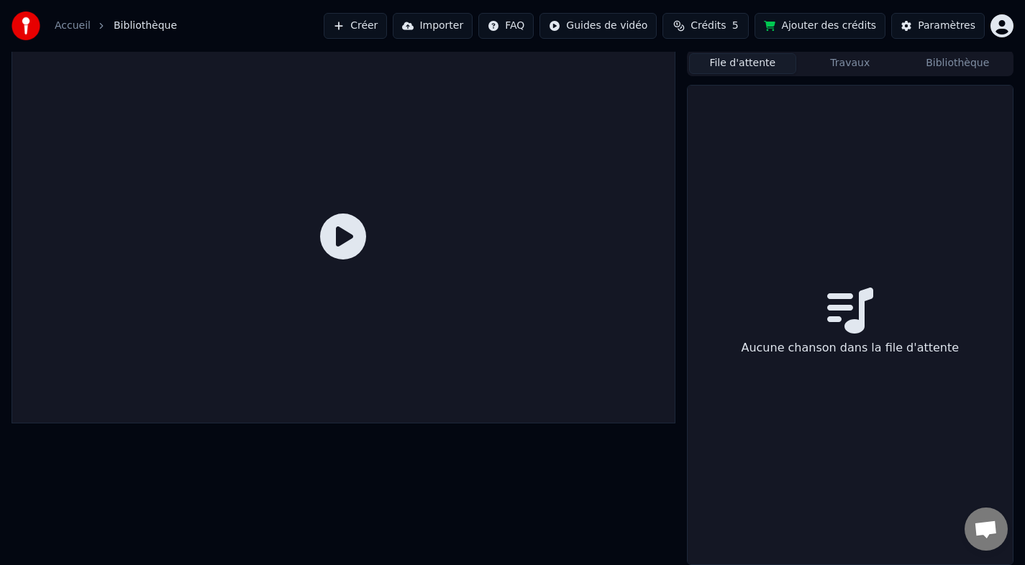
click at [83, 29] on link "Accueil" at bounding box center [73, 26] width 36 height 14
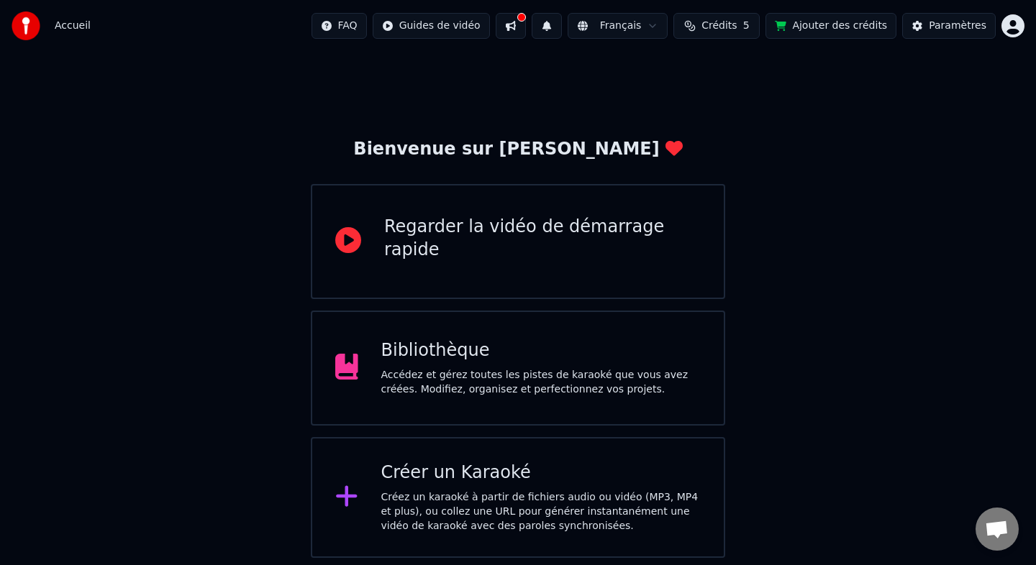
click at [473, 471] on div "Créer un Karaoké" at bounding box center [541, 473] width 320 height 23
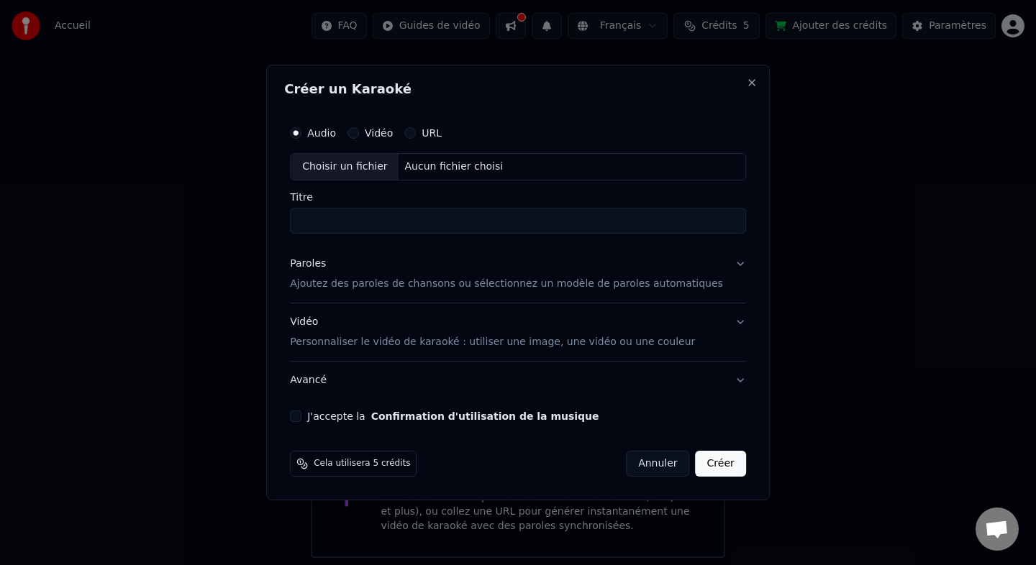
click at [417, 166] on div "Aucun fichier choisi" at bounding box center [454, 167] width 110 height 14
type input "**********"
click at [499, 340] on p "Personnaliser le vidéo de karaoké : utiliser une image, une vidéo ou une couleur" at bounding box center [492, 342] width 405 height 14
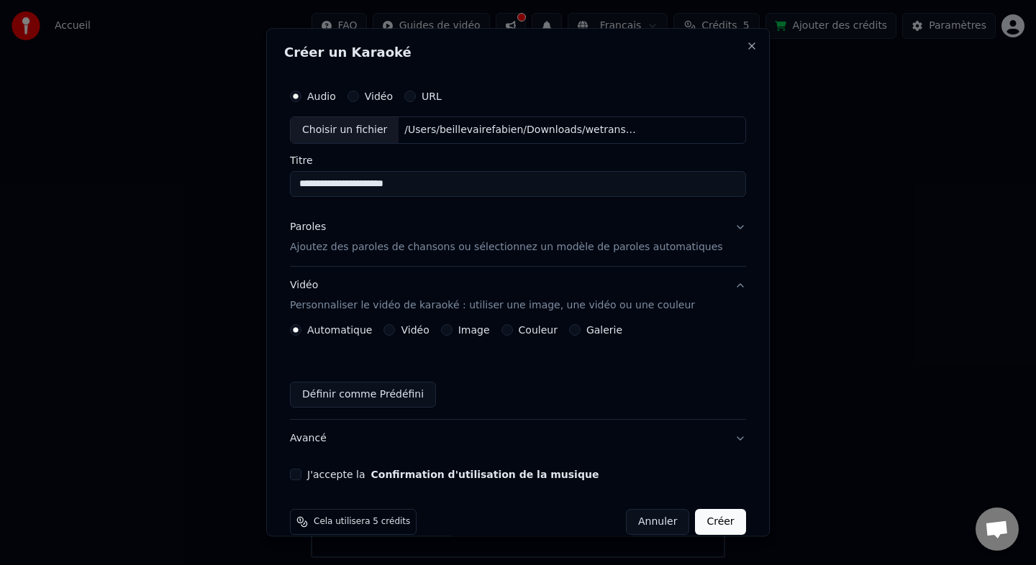
click at [448, 334] on button "Image" at bounding box center [447, 330] width 12 height 12
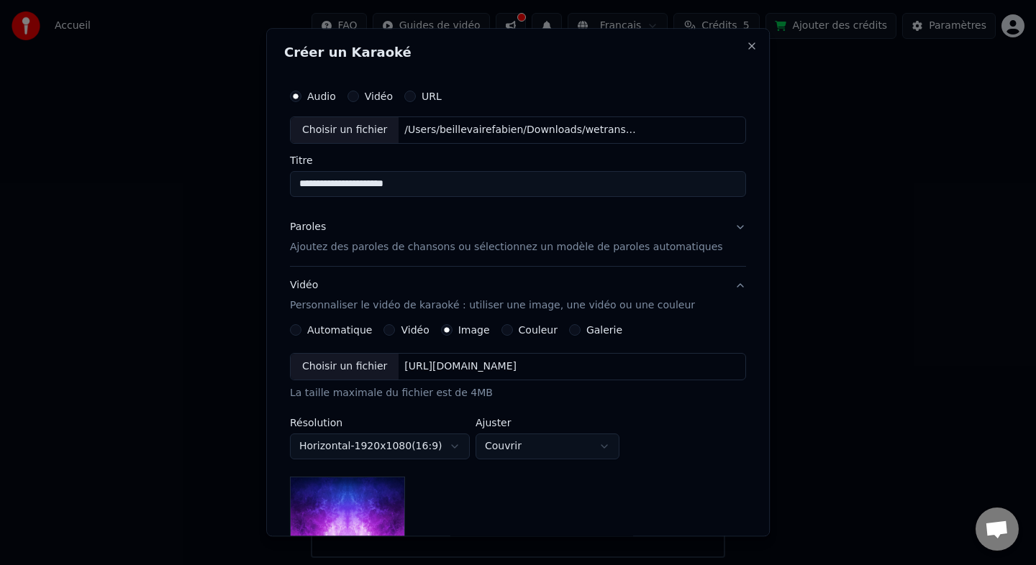
click at [499, 363] on div "[URL][DOMAIN_NAME]" at bounding box center [461, 367] width 124 height 14
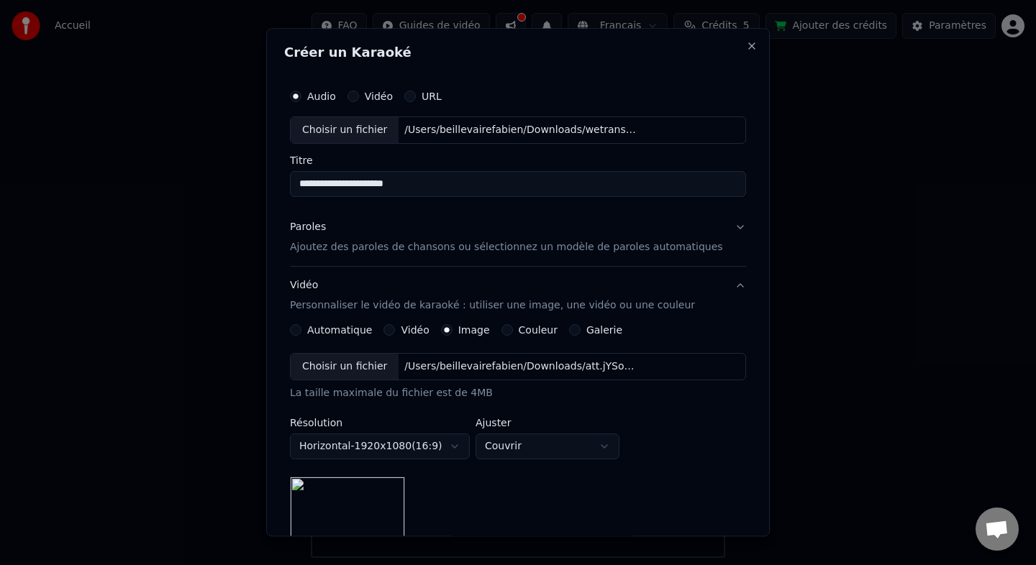
click at [447, 244] on p "Ajoutez des paroles de chansons ou sélectionnez un modèle de paroles automatiqu…" at bounding box center [506, 247] width 433 height 14
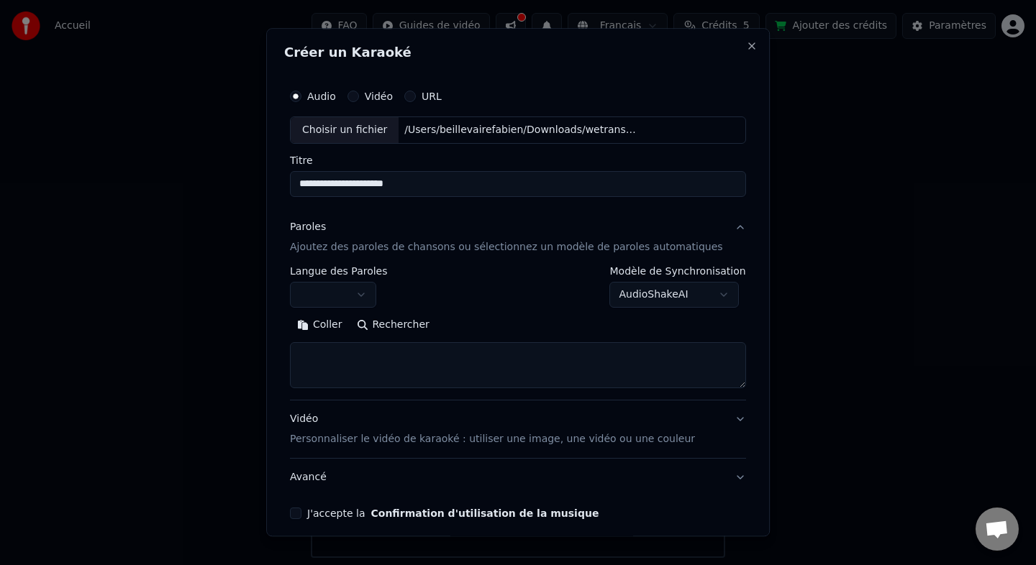
click at [350, 306] on body "**********" at bounding box center [518, 279] width 1036 height 558
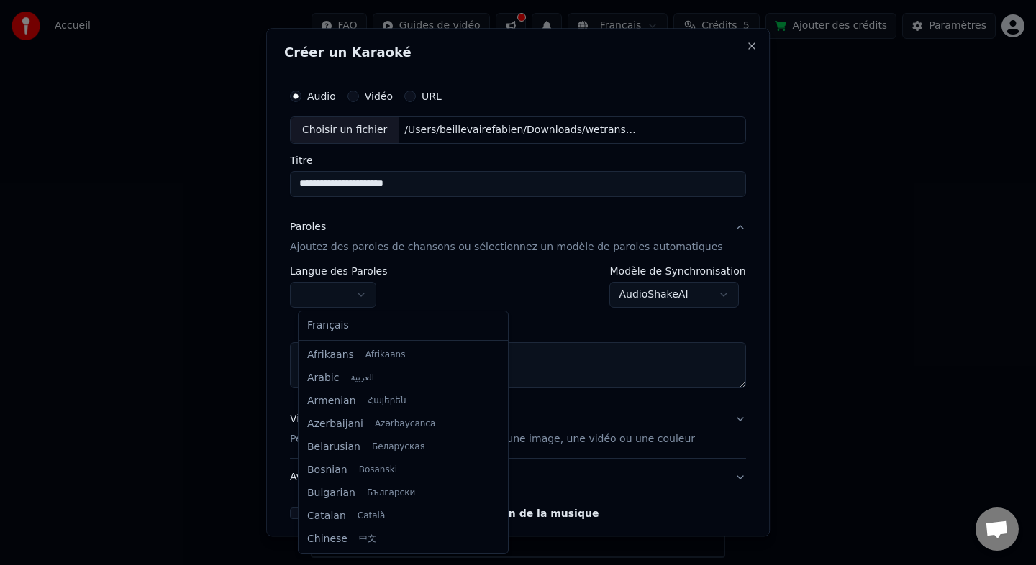
select select "**"
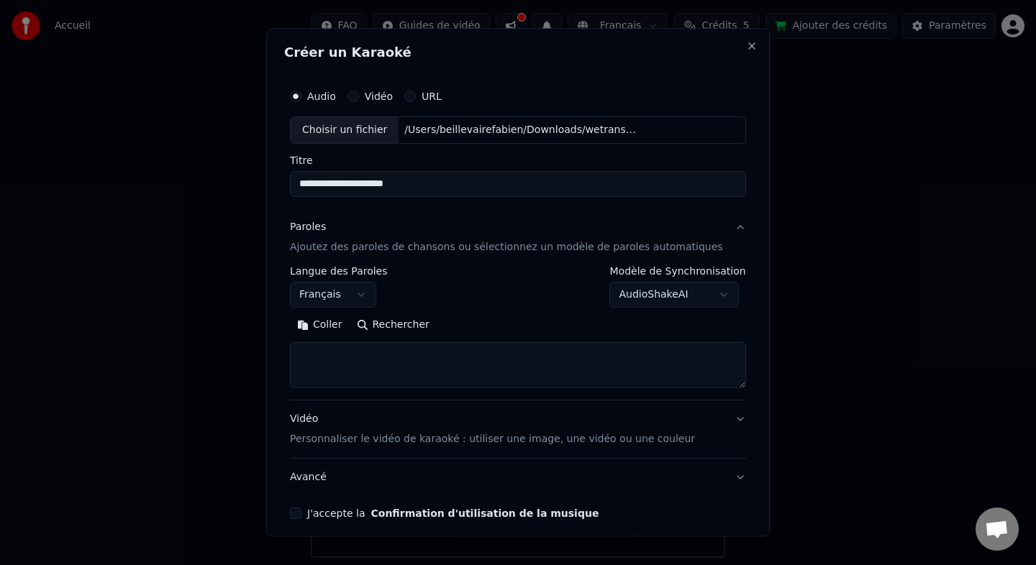
click at [357, 355] on textarea at bounding box center [518, 365] width 456 height 46
paste textarea "**********"
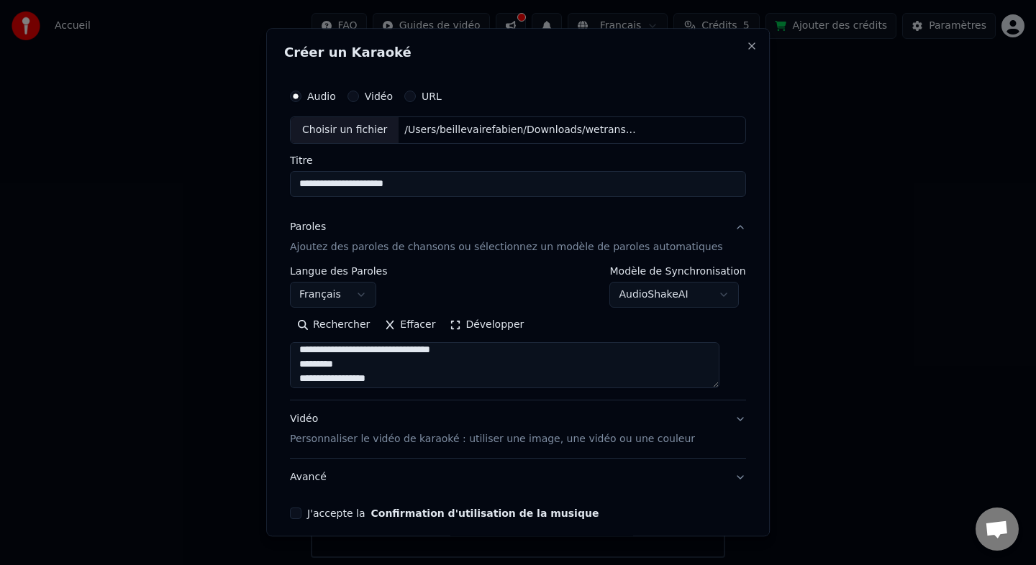
scroll to position [95, 0]
click at [386, 365] on textarea at bounding box center [504, 365] width 429 height 46
click at [401, 371] on textarea at bounding box center [504, 365] width 429 height 46
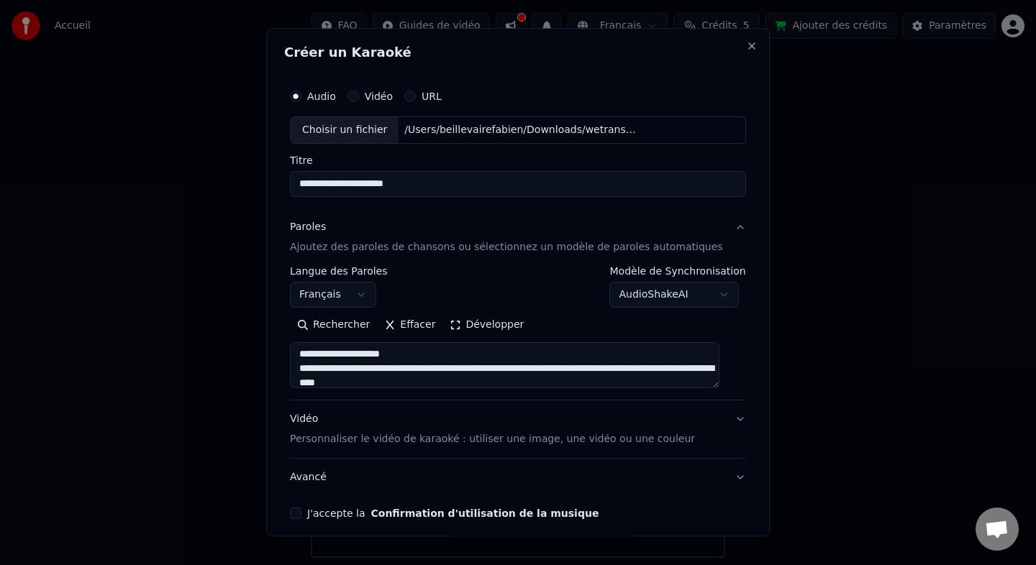
scroll to position [258, 0]
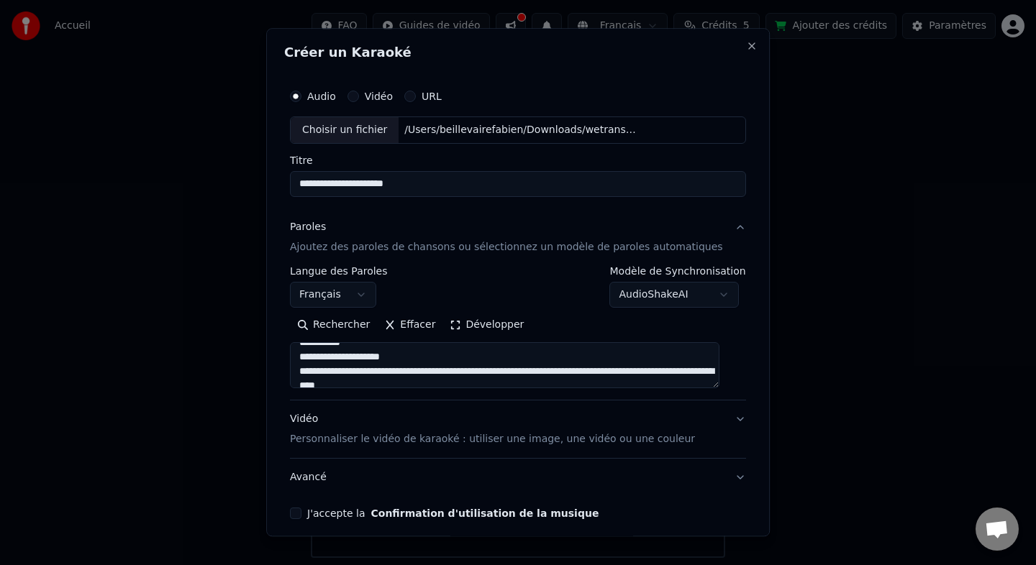
click at [409, 364] on textarea at bounding box center [504, 365] width 429 height 46
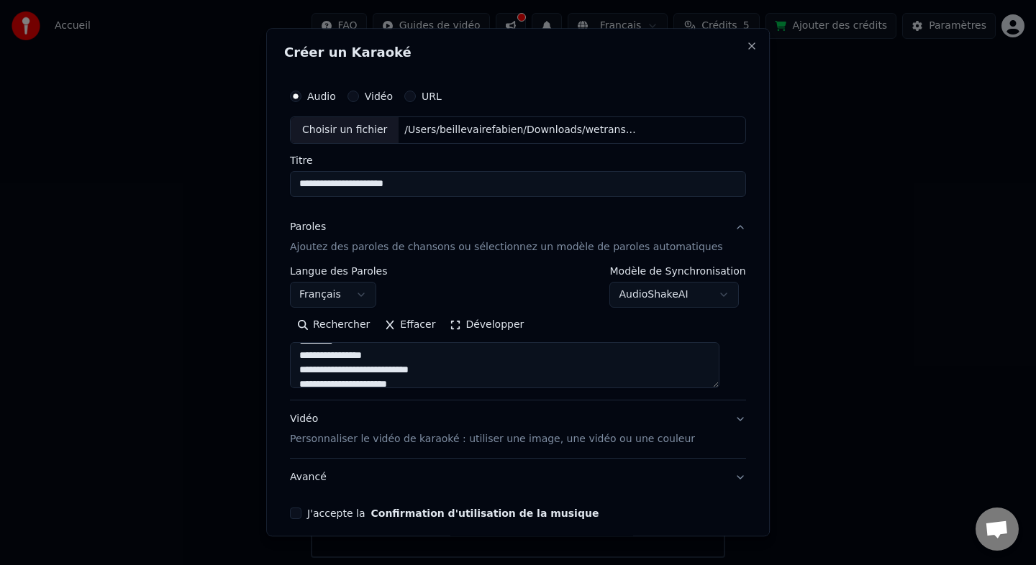
click at [424, 355] on textarea at bounding box center [504, 365] width 429 height 46
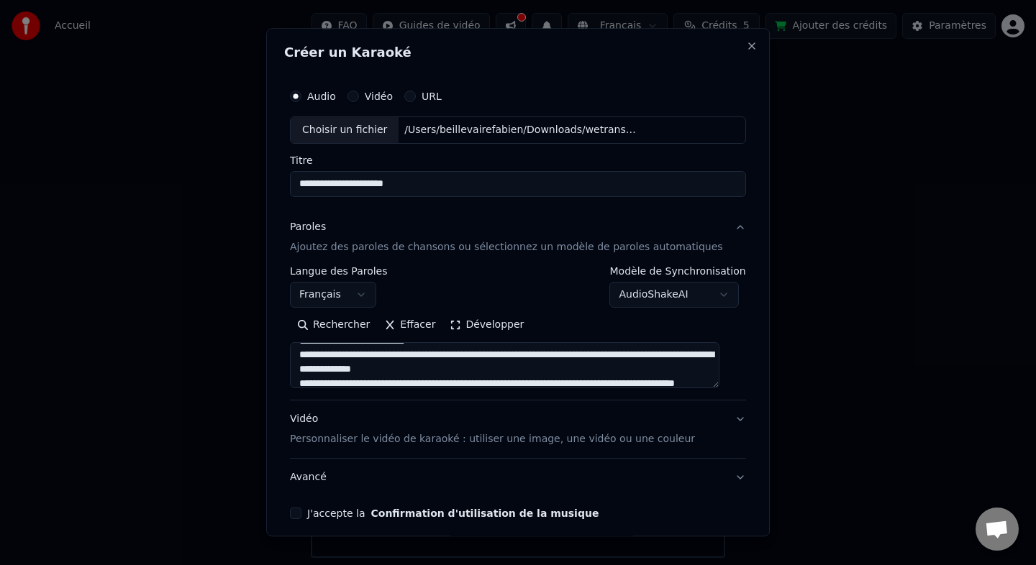
scroll to position [430, 0]
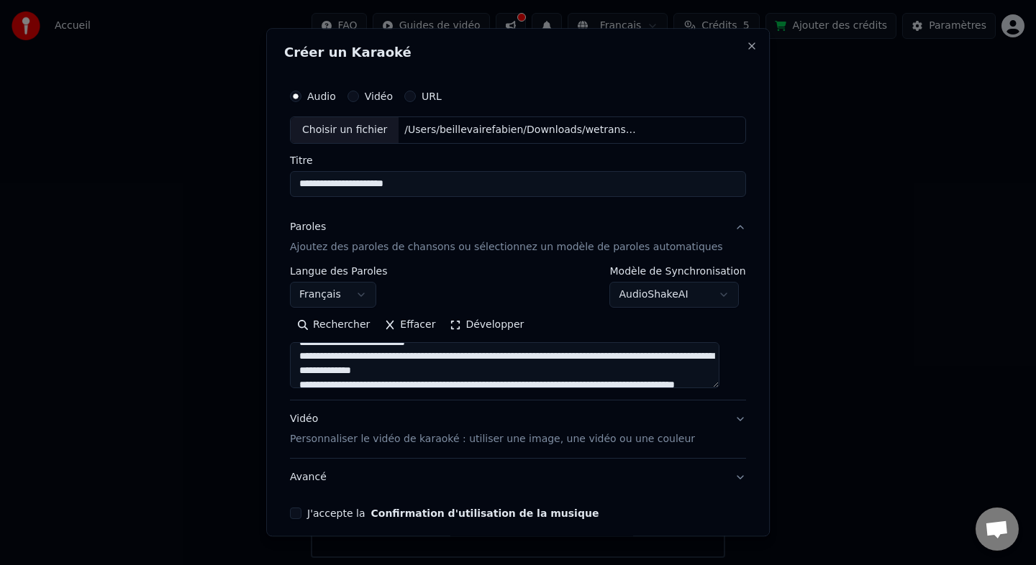
click at [418, 348] on textarea at bounding box center [504, 365] width 429 height 46
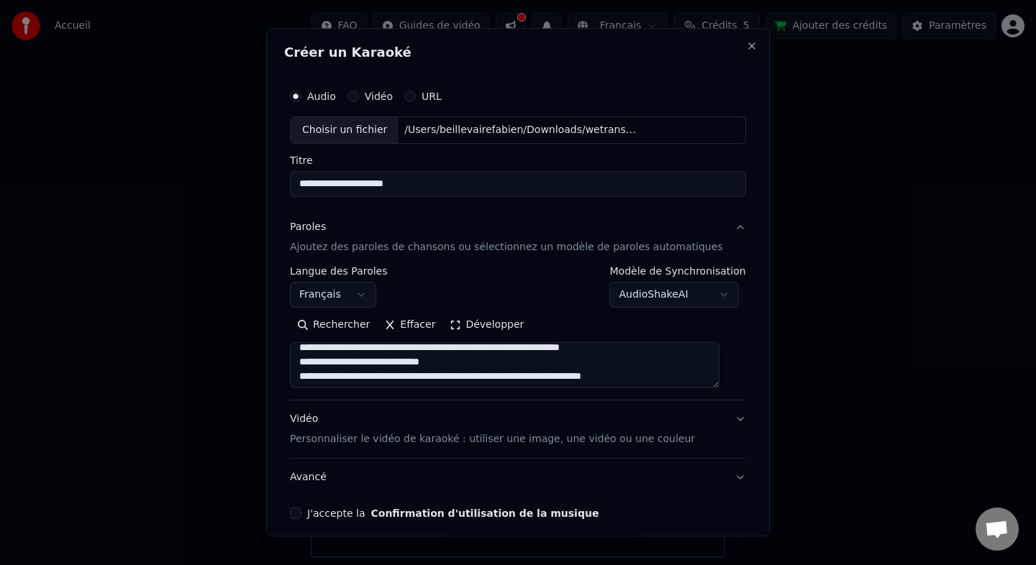
scroll to position [496, 0]
click at [416, 364] on textarea at bounding box center [504, 365] width 429 height 46
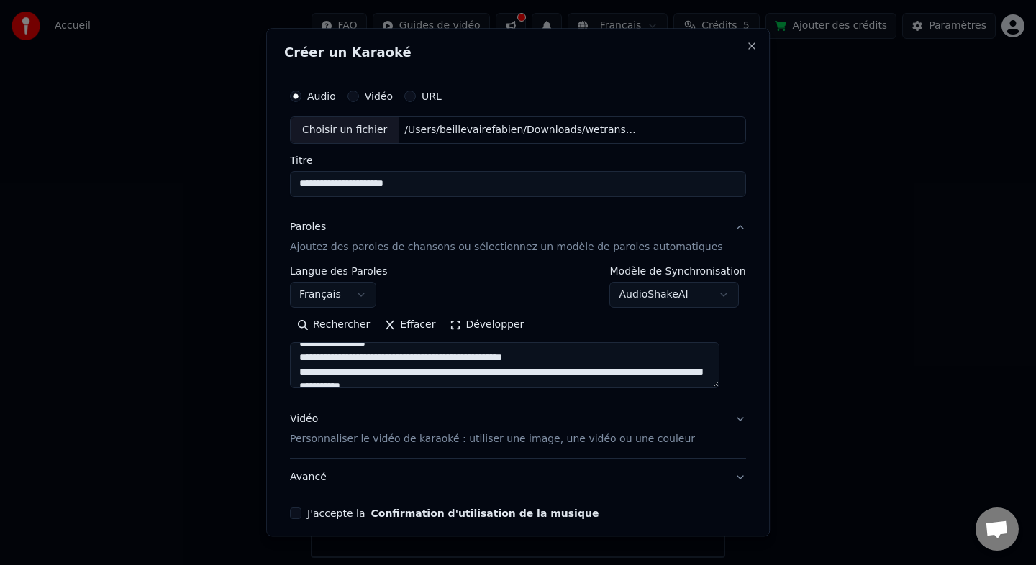
scroll to position [559, 0]
click at [409, 361] on textarea at bounding box center [504, 365] width 429 height 46
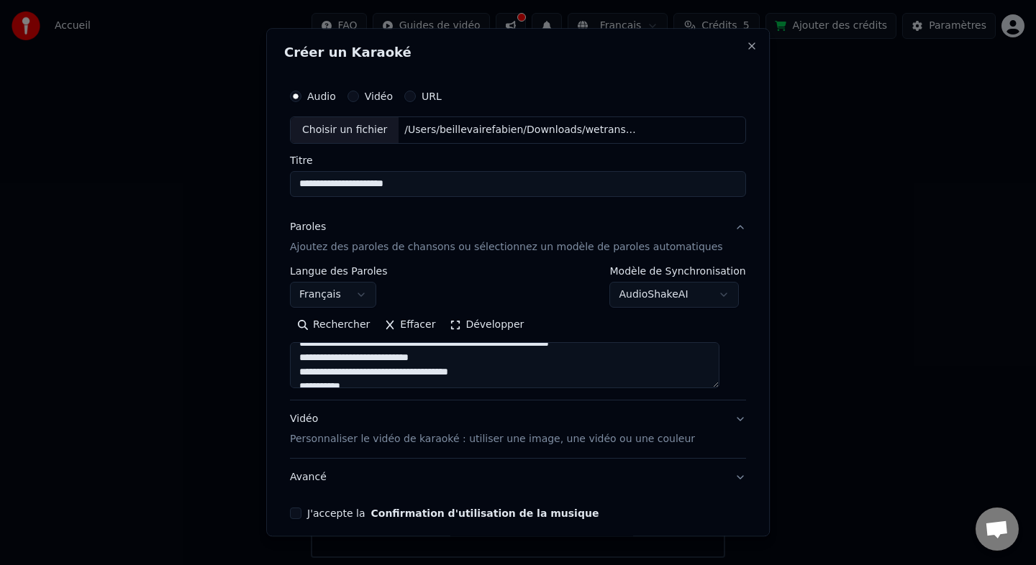
scroll to position [641, 0]
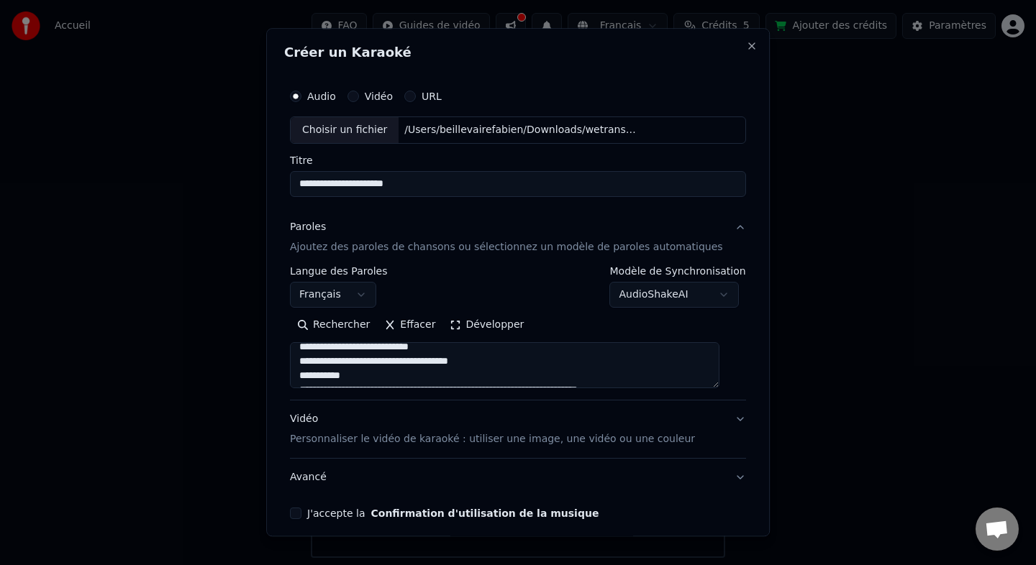
click at [406, 354] on textarea at bounding box center [504, 365] width 429 height 46
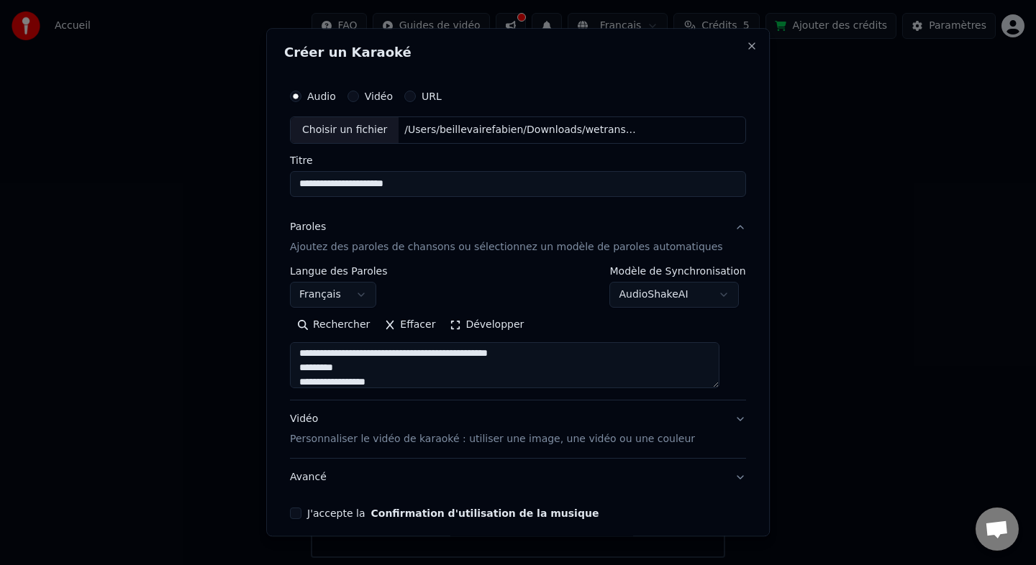
scroll to position [722, 0]
click at [396, 358] on textarea at bounding box center [504, 365] width 429 height 46
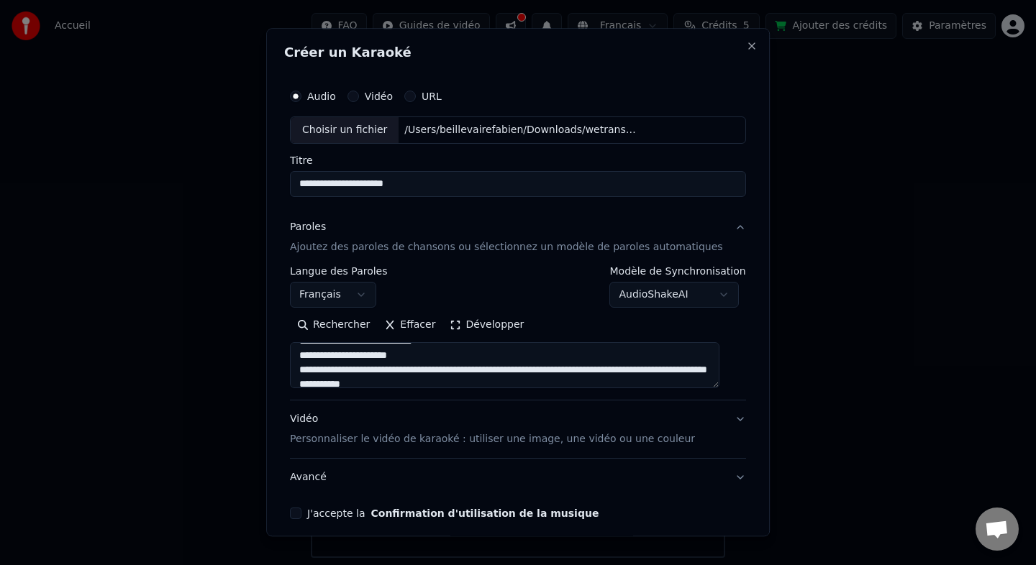
scroll to position [775, 0]
click at [368, 365] on textarea at bounding box center [504, 365] width 429 height 46
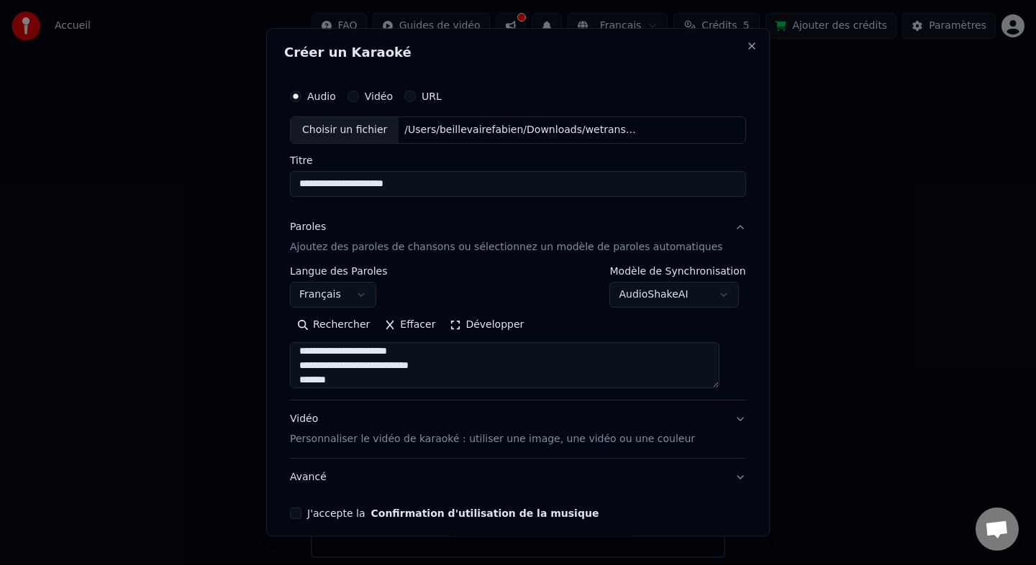
scroll to position [869, 0]
click at [375, 361] on textarea at bounding box center [504, 365] width 429 height 46
click at [388, 365] on textarea at bounding box center [504, 365] width 429 height 46
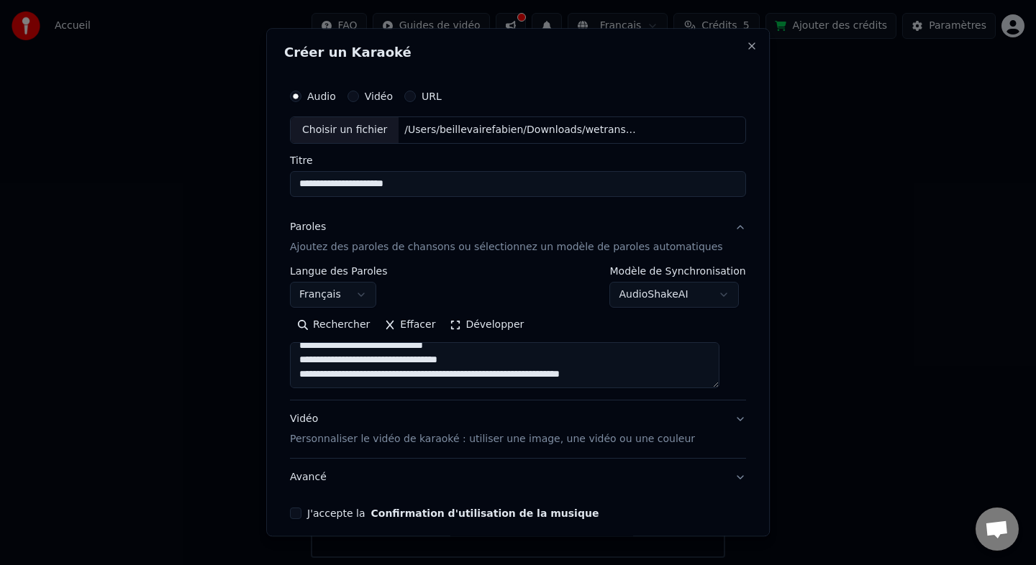
click at [376, 363] on textarea at bounding box center [504, 365] width 429 height 46
type textarea "**********"
click at [301, 509] on button "J'accepte la Confirmation d'utilisation de la musique" at bounding box center [296, 514] width 12 height 12
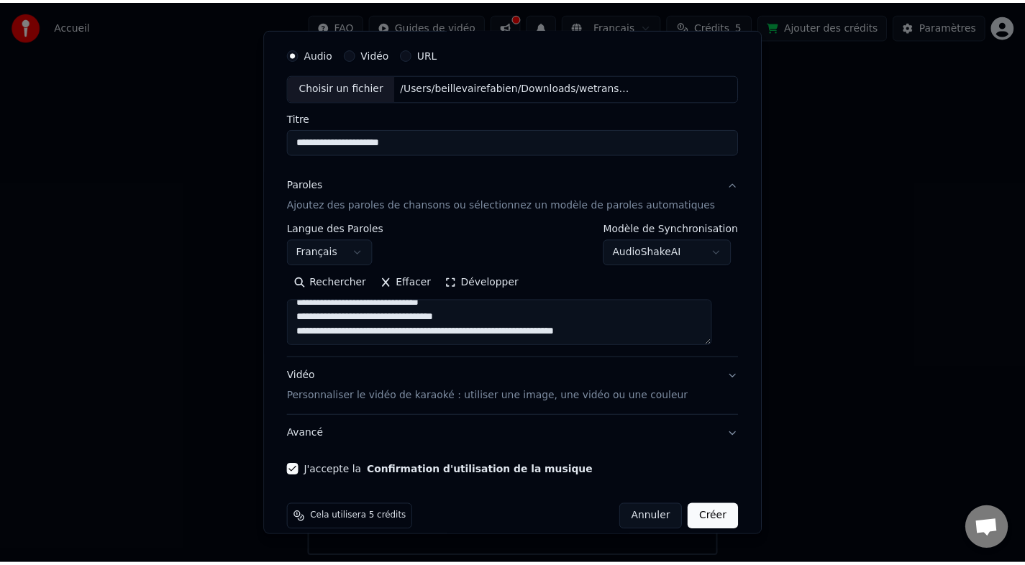
scroll to position [61, 0]
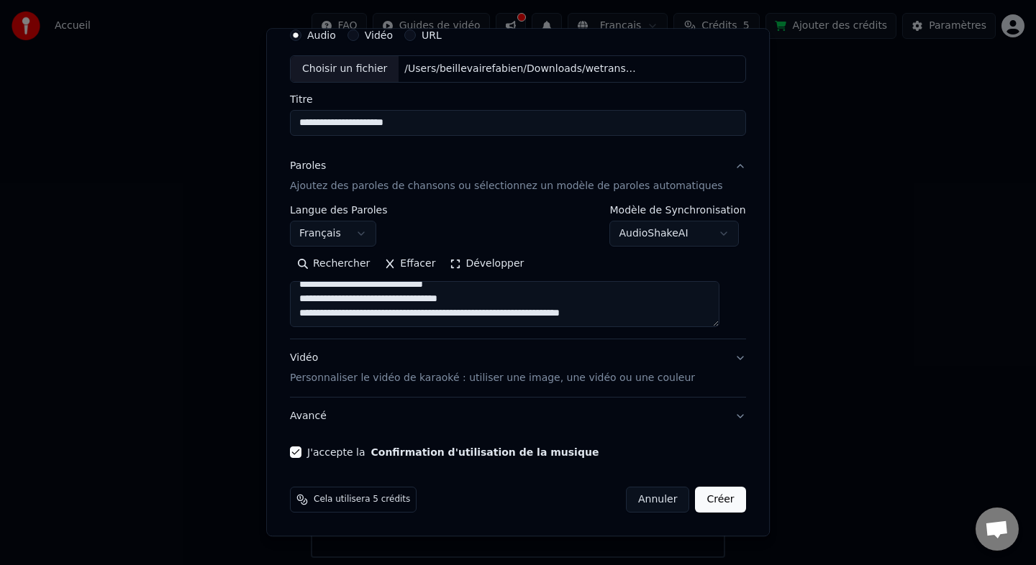
click at [710, 496] on button "Créer" at bounding box center [721, 500] width 50 height 26
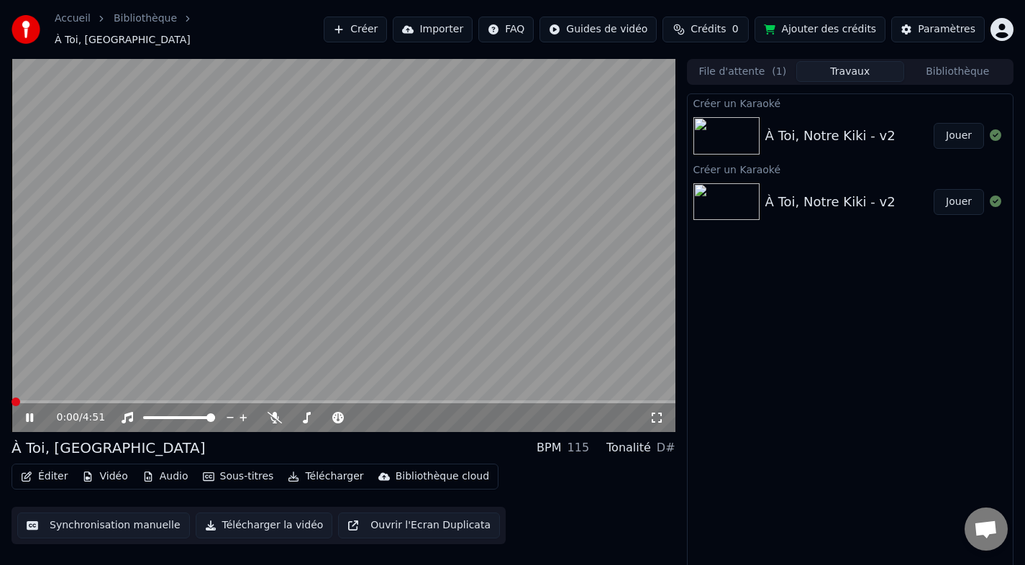
click at [26, 417] on div "0:00 / 4:51" at bounding box center [343, 418] width 652 height 14
click at [27, 414] on icon at bounding box center [29, 418] width 7 height 9
click at [772, 66] on span "( 1 )" at bounding box center [779, 72] width 14 height 14
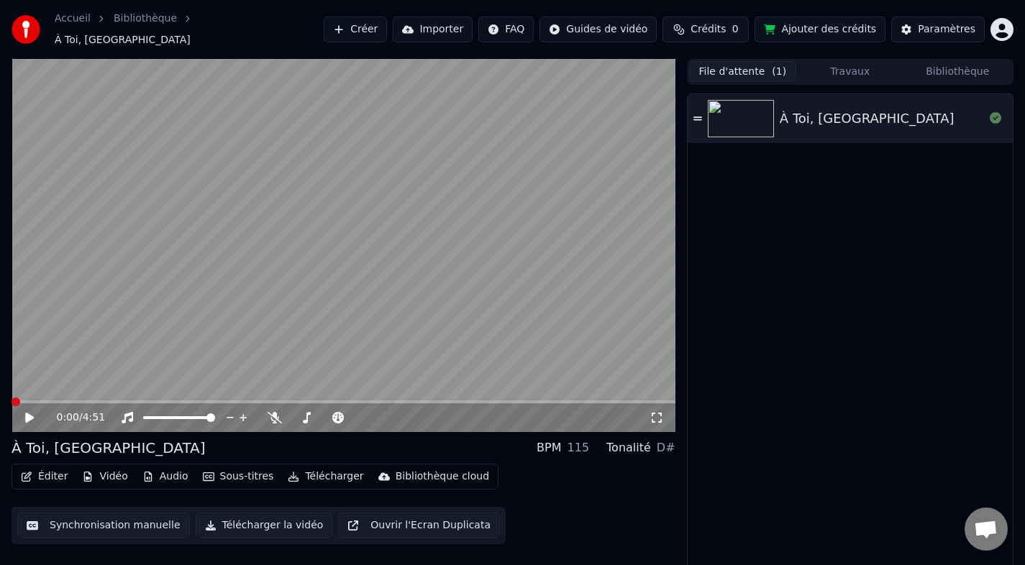
click at [30, 389] on video at bounding box center [344, 245] width 664 height 373
click at [32, 398] on span at bounding box center [36, 402] width 9 height 9
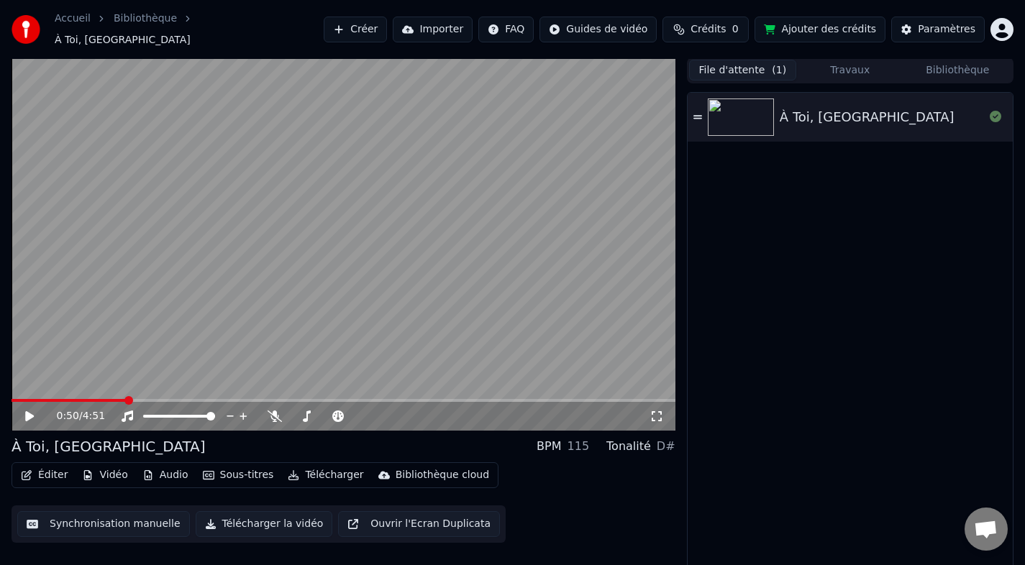
click at [725, 60] on button "File d'attente ( 1 )" at bounding box center [742, 70] width 107 height 21
click at [914, 235] on div "À Toi, [GEOGRAPHIC_DATA]" at bounding box center [850, 332] width 325 height 479
drag, startPoint x: 134, startPoint y: 380, endPoint x: 101, endPoint y: 387, distance: 33.9
click at [106, 387] on video at bounding box center [344, 244] width 664 height 373
click at [100, 387] on video at bounding box center [344, 244] width 664 height 373
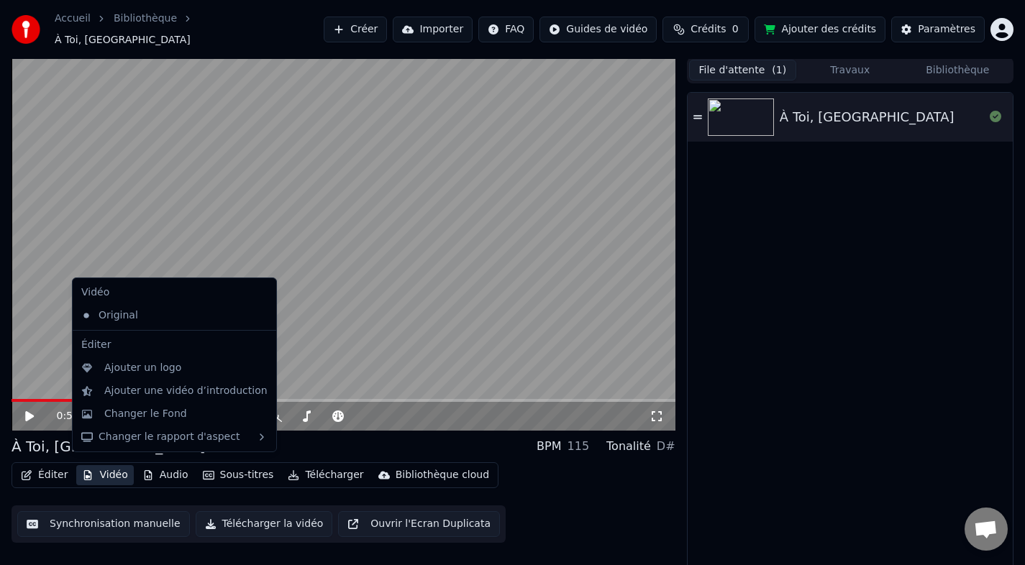
click at [112, 469] on button "Vidéo" at bounding box center [104, 475] width 57 height 20
click at [86, 317] on div "Original" at bounding box center [164, 315] width 176 height 23
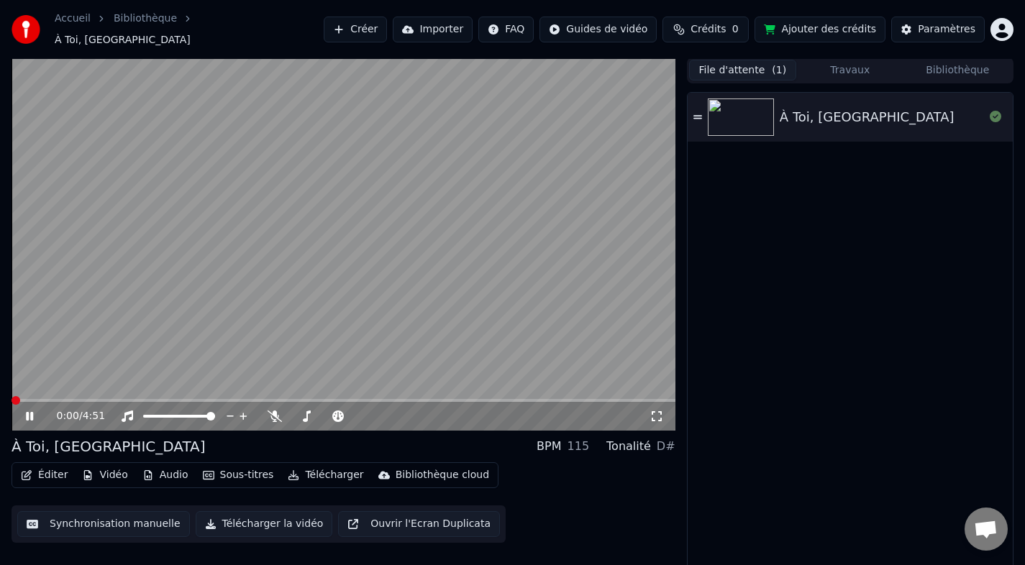
click at [106, 470] on button "Vidéo" at bounding box center [104, 475] width 57 height 20
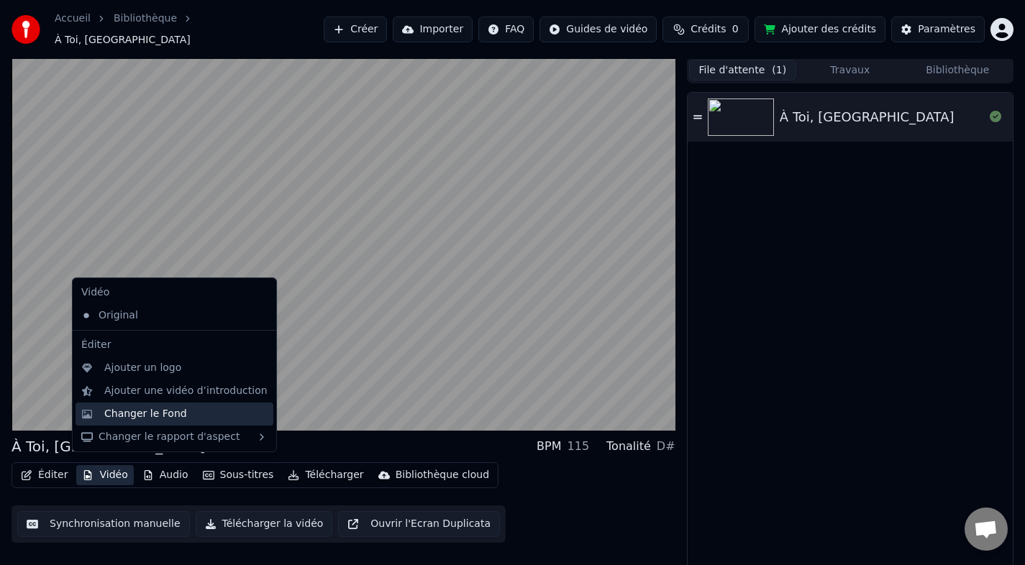
click at [102, 412] on div "Changer le Fond" at bounding box center [175, 414] width 198 height 23
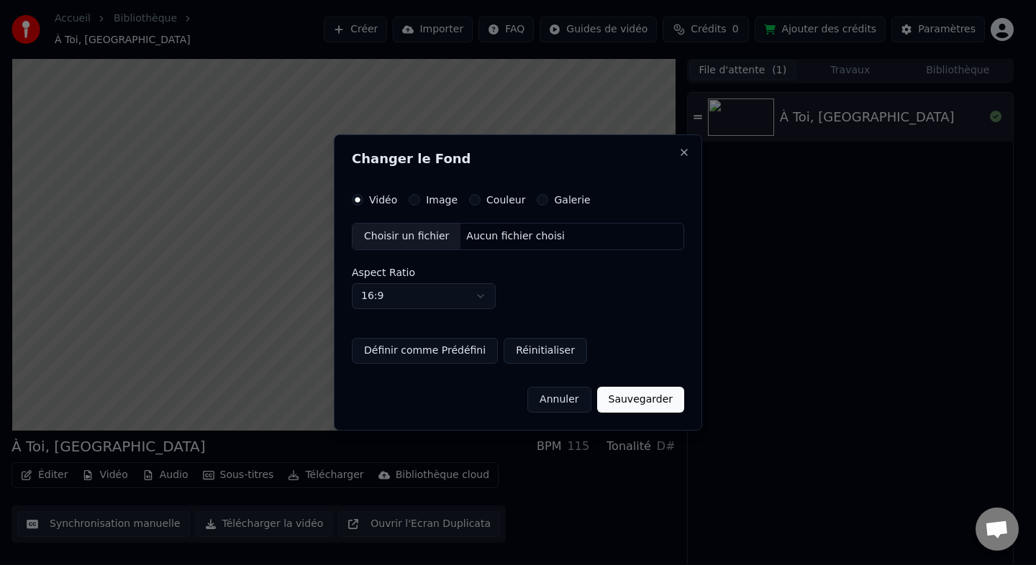
click at [432, 195] on label "Image" at bounding box center [442, 200] width 32 height 10
click at [420, 194] on button "Image" at bounding box center [415, 200] width 12 height 12
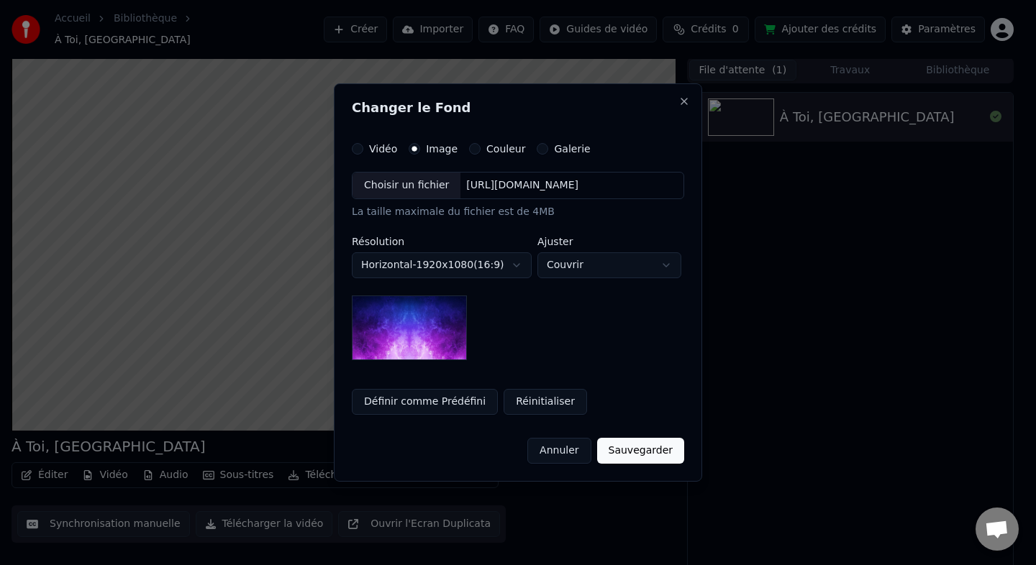
click at [484, 188] on div "[URL][DOMAIN_NAME]" at bounding box center [522, 185] width 124 height 14
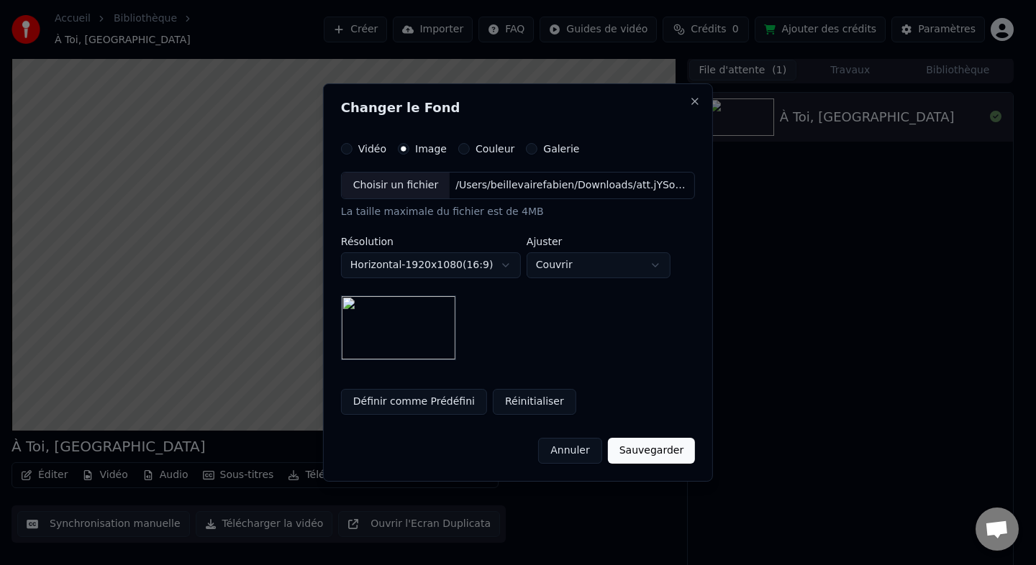
click at [650, 448] on button "Sauvegarder" at bounding box center [651, 451] width 87 height 26
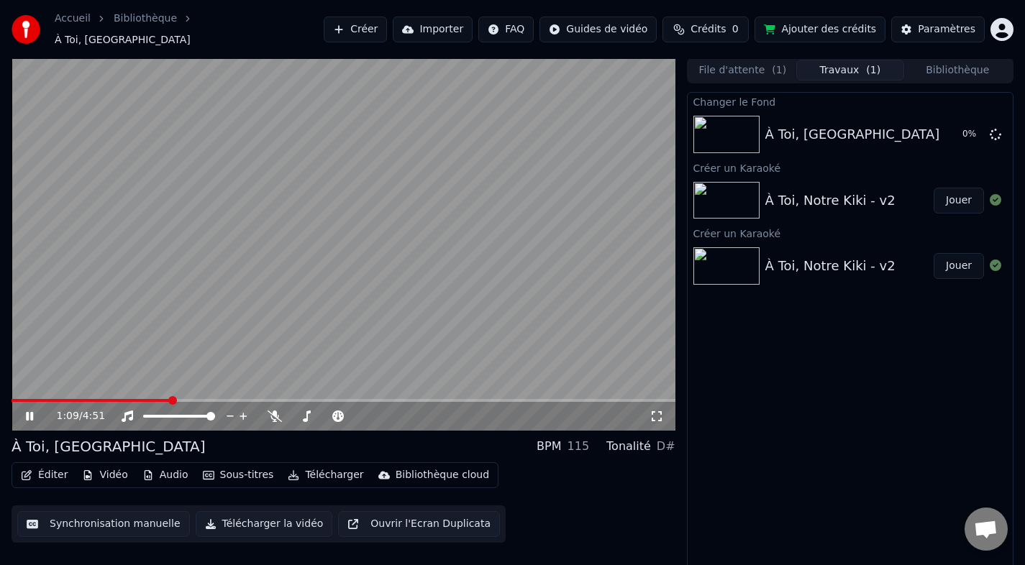
click at [26, 411] on icon at bounding box center [40, 417] width 34 height 12
click at [947, 132] on button "Jouer" at bounding box center [959, 135] width 50 height 26
click at [934, 122] on button "Jouer" at bounding box center [959, 135] width 50 height 26
click at [309, 473] on button "Télécharger" at bounding box center [325, 475] width 87 height 20
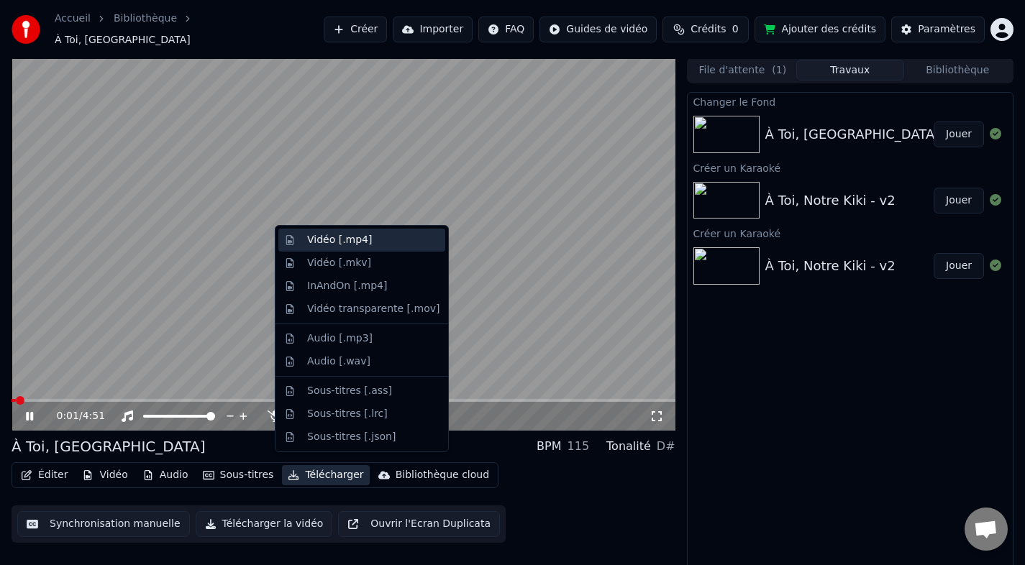
click at [345, 237] on div "Vidéo [.mp4]" at bounding box center [339, 240] width 65 height 14
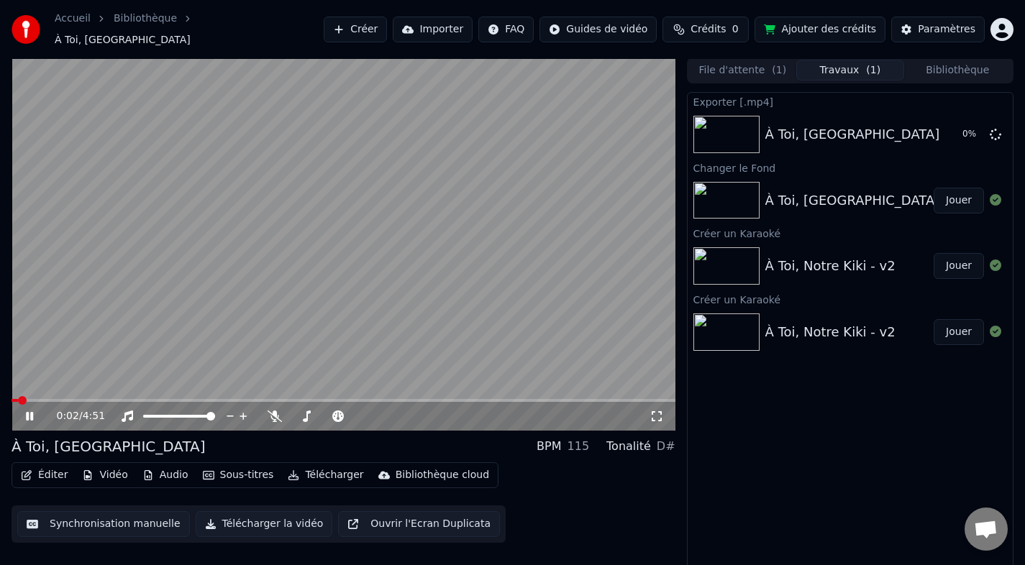
click at [27, 412] on icon at bounding box center [29, 416] width 7 height 9
click at [956, 129] on button "Afficher" at bounding box center [952, 135] width 63 height 26
